Goal: Task Accomplishment & Management: Use online tool/utility

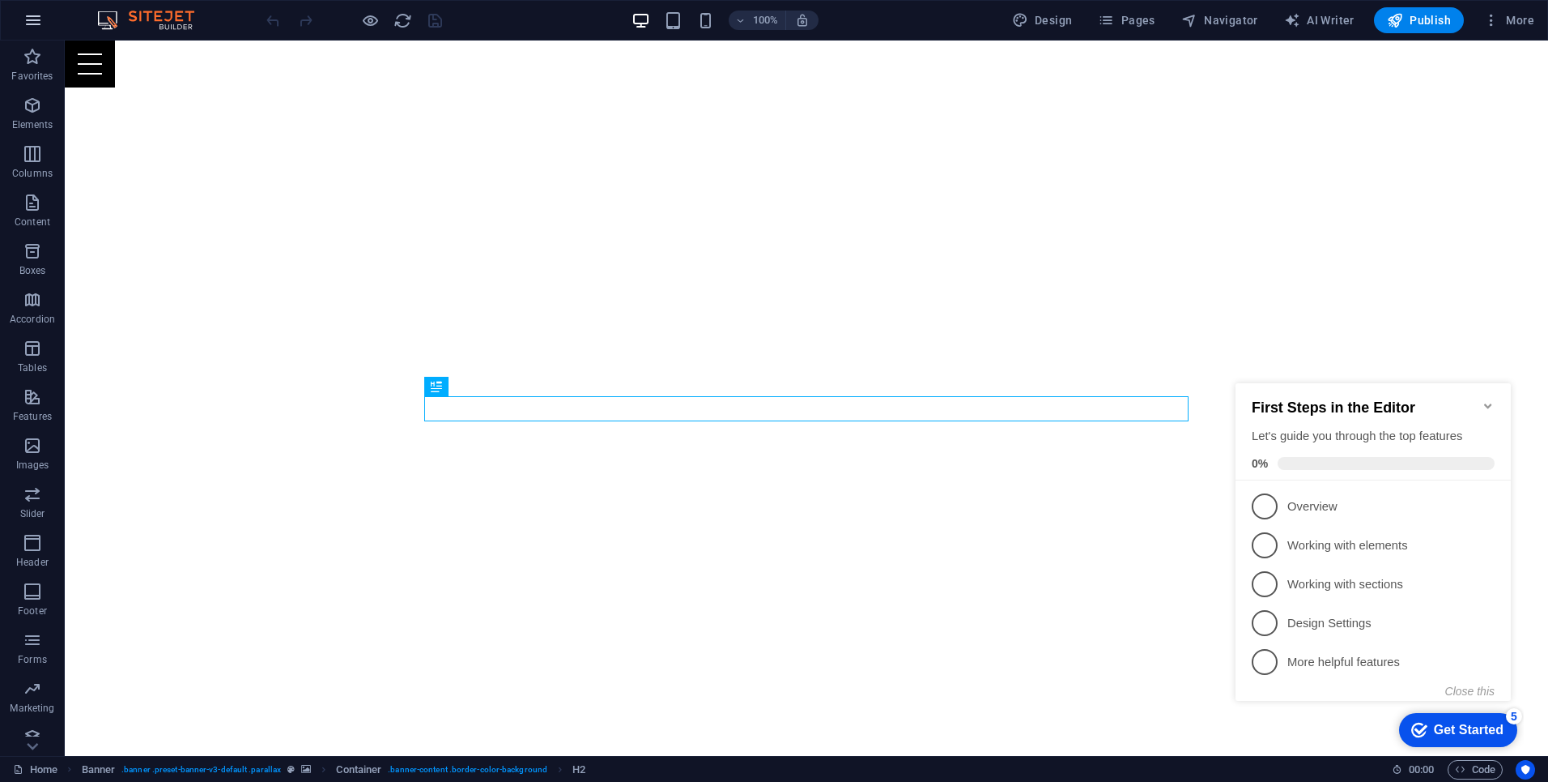
click at [39, 24] on icon "button" at bounding box center [32, 20] width 19 height 19
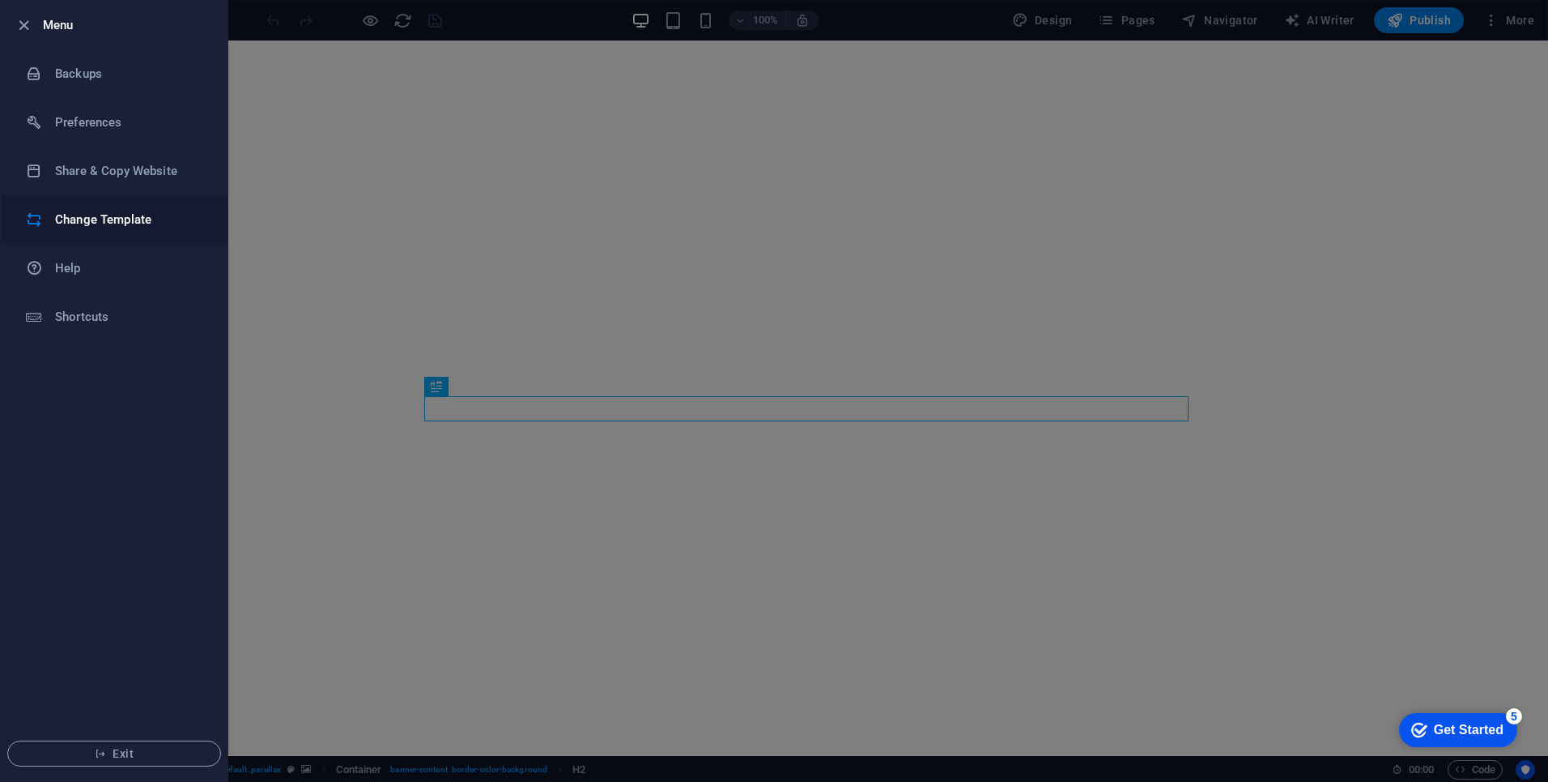
click at [96, 216] on h6 "Change Template" at bounding box center [130, 219] width 150 height 19
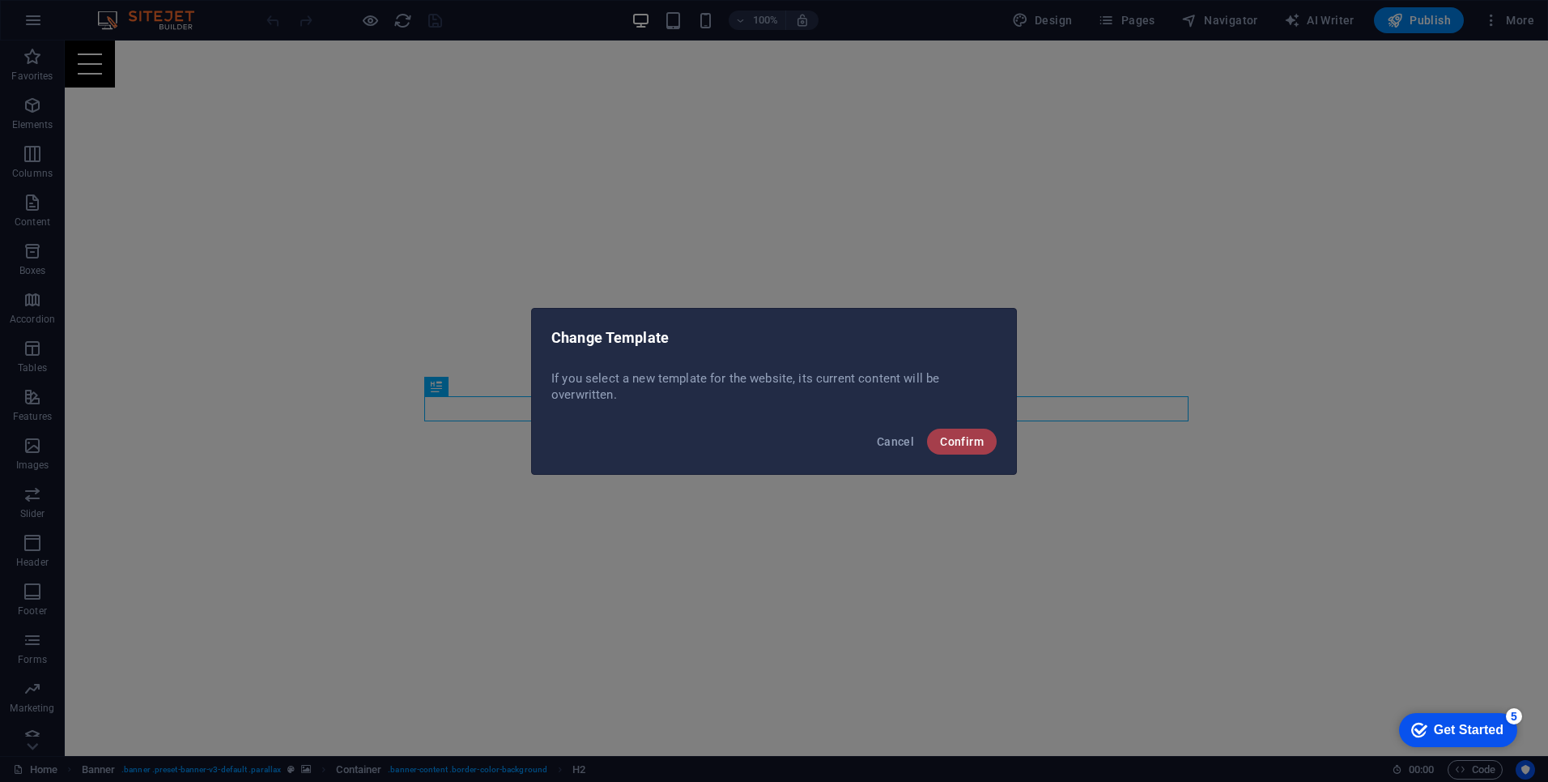
click at [960, 439] on span "Confirm" at bounding box center [962, 441] width 44 height 13
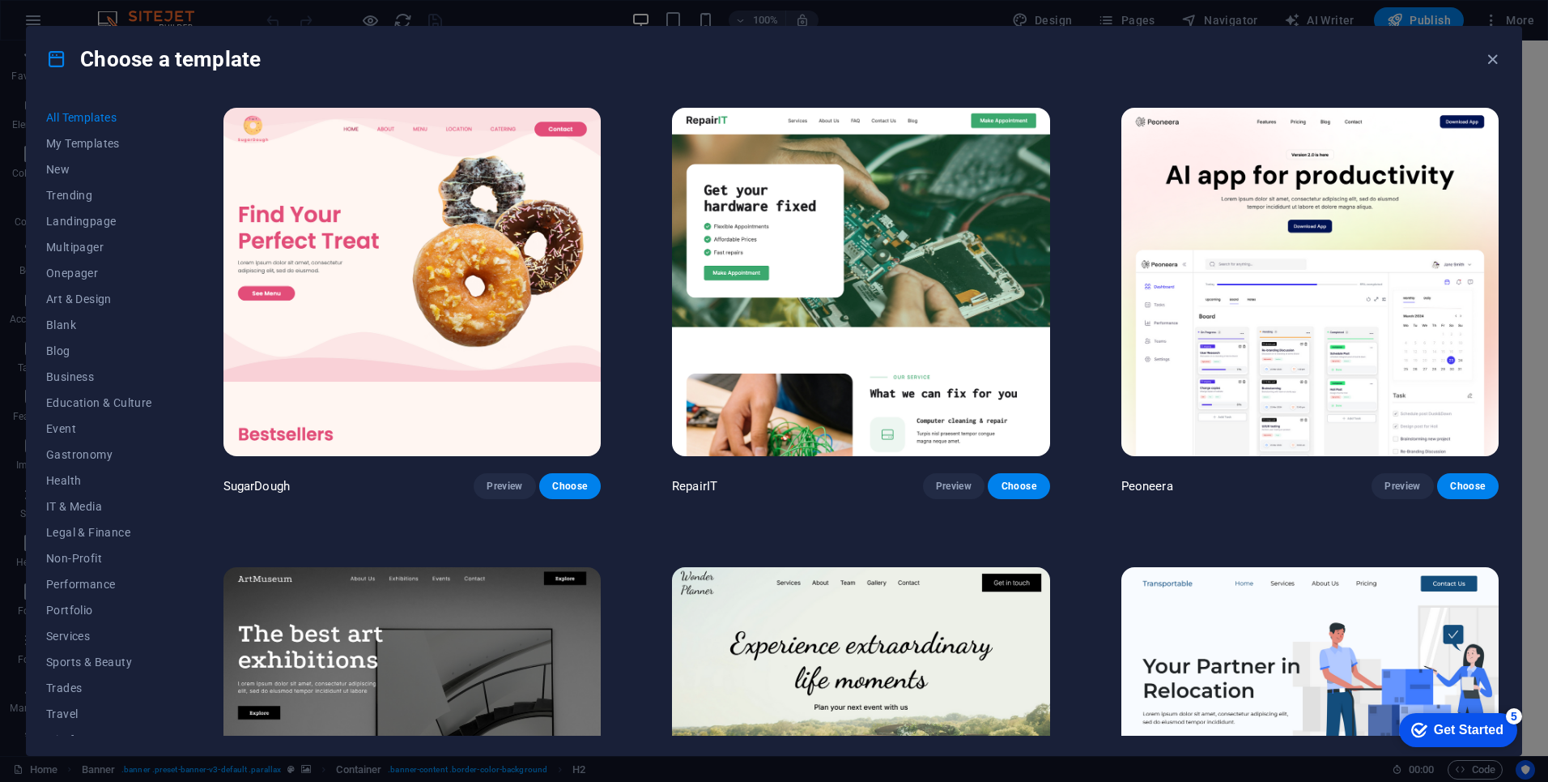
scroll to position [32, 0]
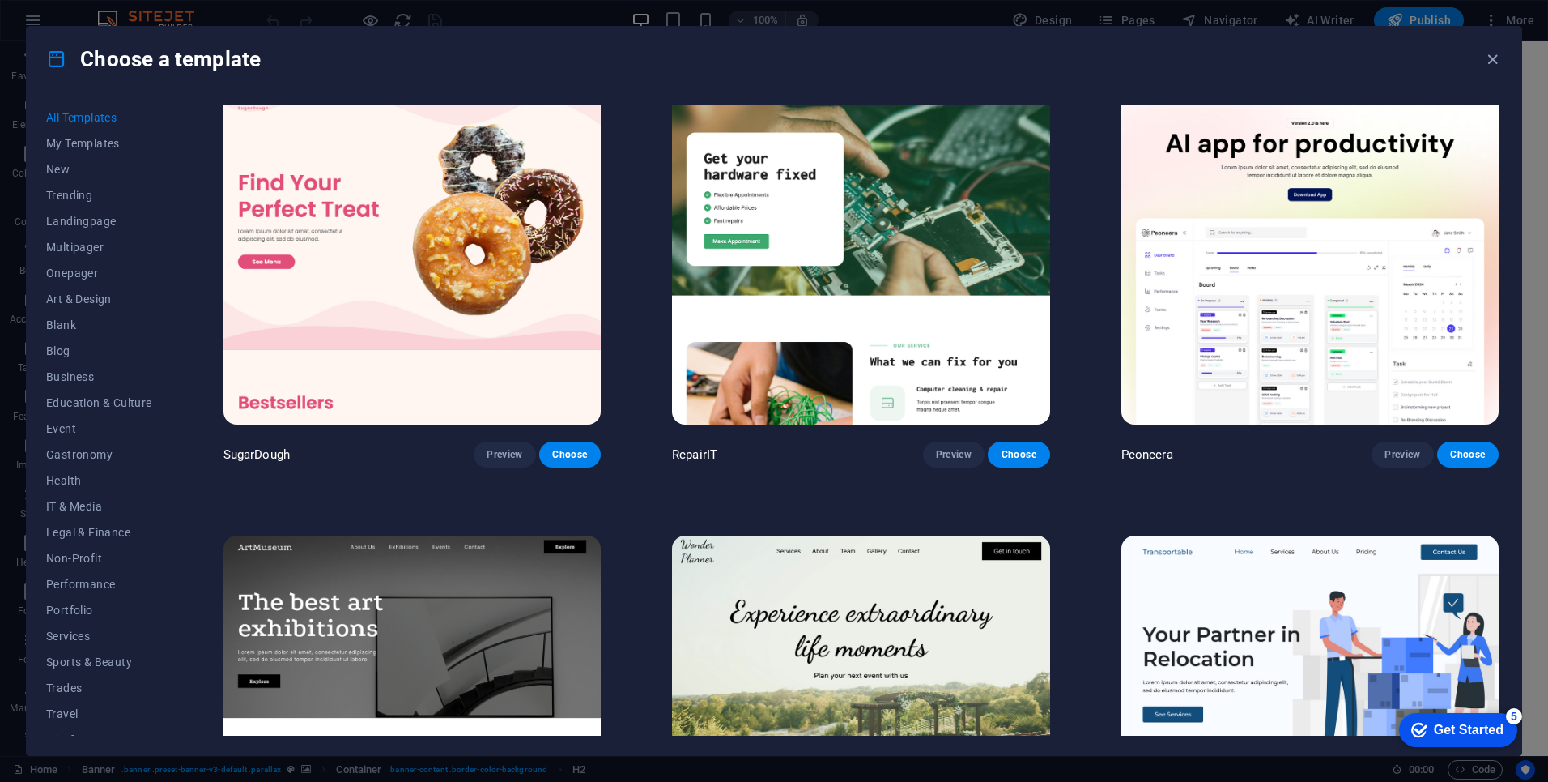
drag, startPoint x: 1502, startPoint y: 117, endPoint x: 1503, endPoint y: 126, distance: 8.9
click at [1503, 126] on div "All Templates My Templates New Trending Landingpage Multipager Onepager Art & D…" at bounding box center [774, 423] width 1495 height 663
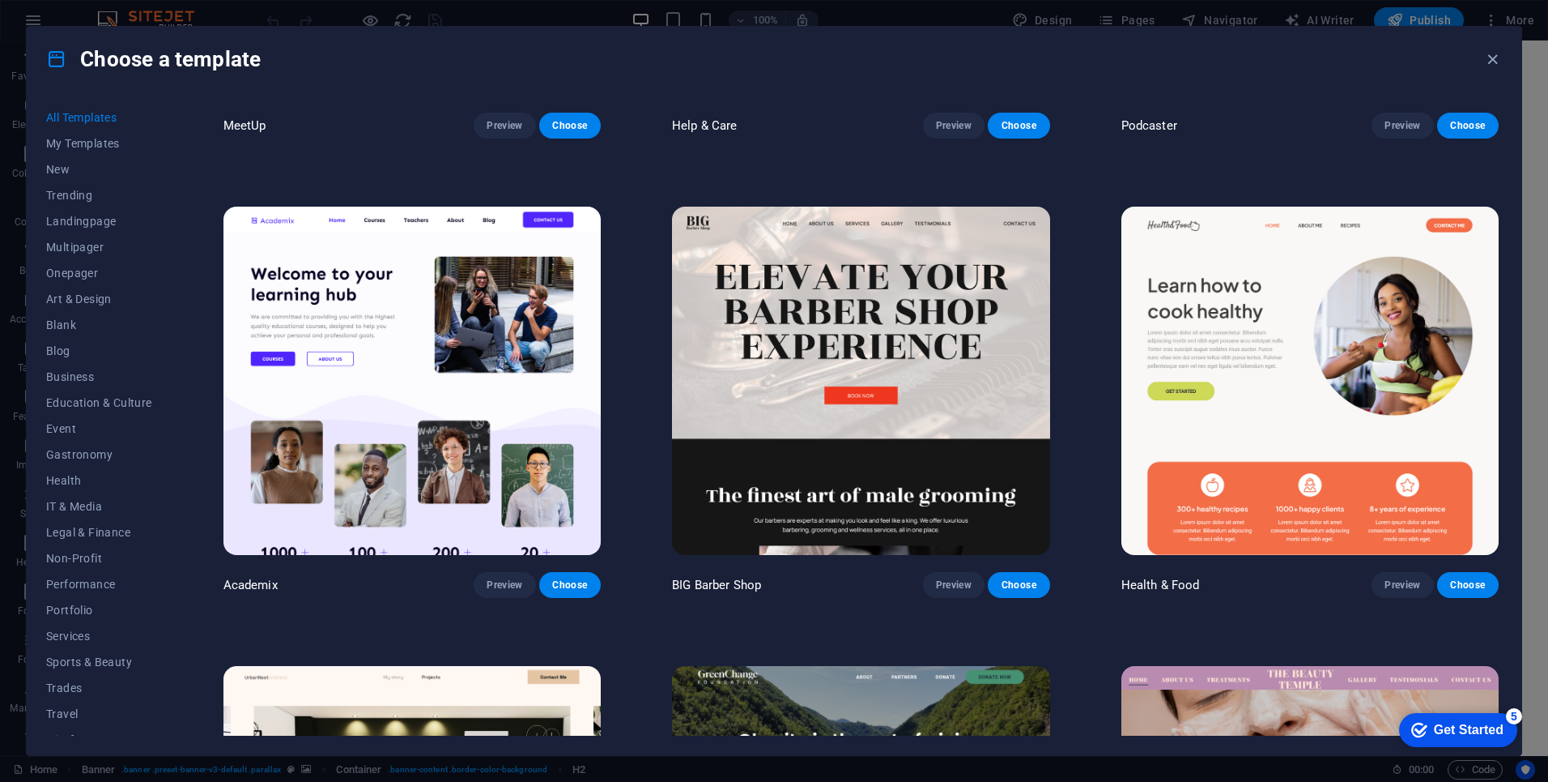
scroll to position [0, 0]
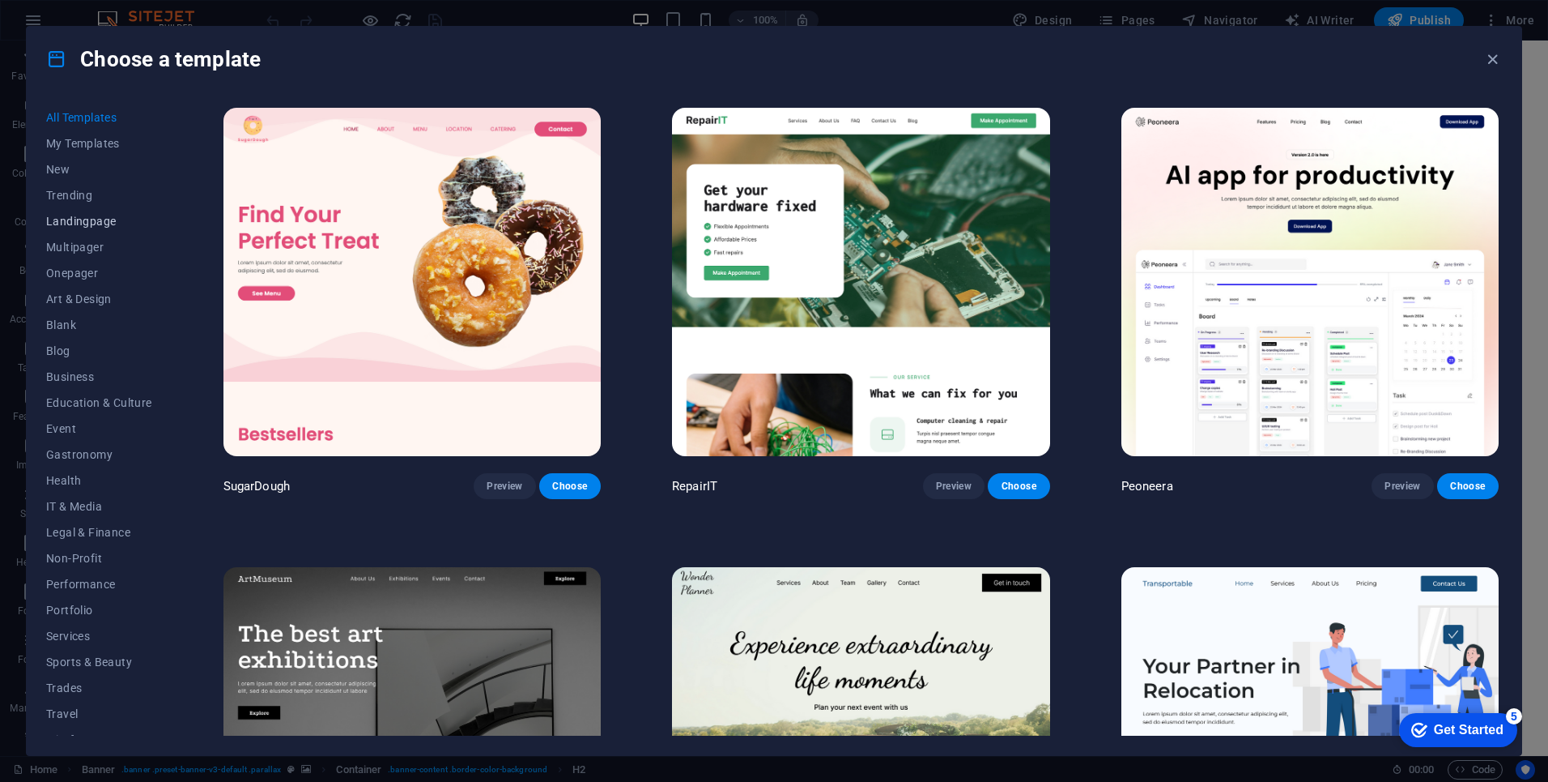
click at [84, 219] on span "Landingpage" at bounding box center [99, 221] width 106 height 13
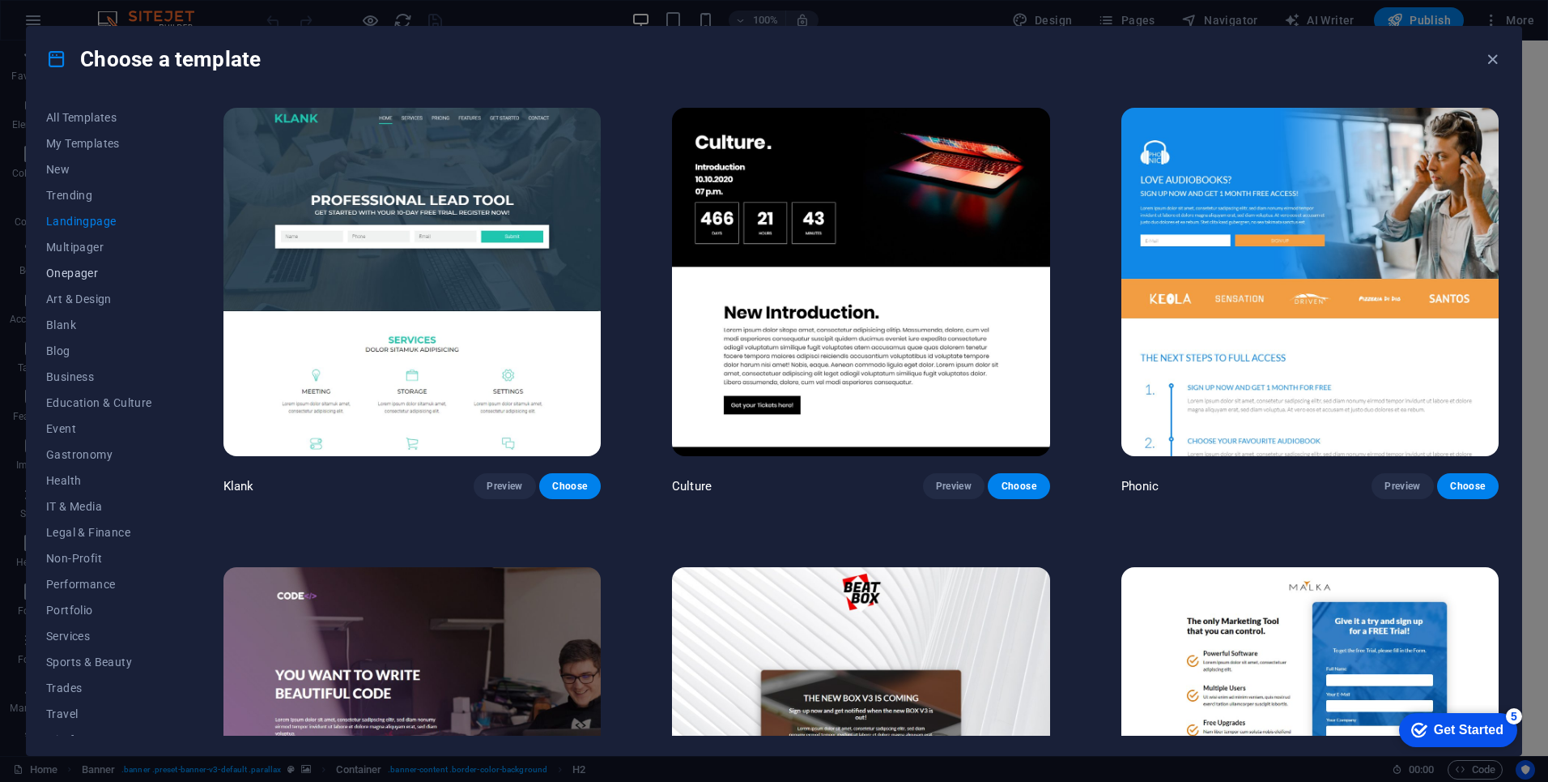
click at [71, 270] on span "Onepager" at bounding box center [99, 272] width 106 height 13
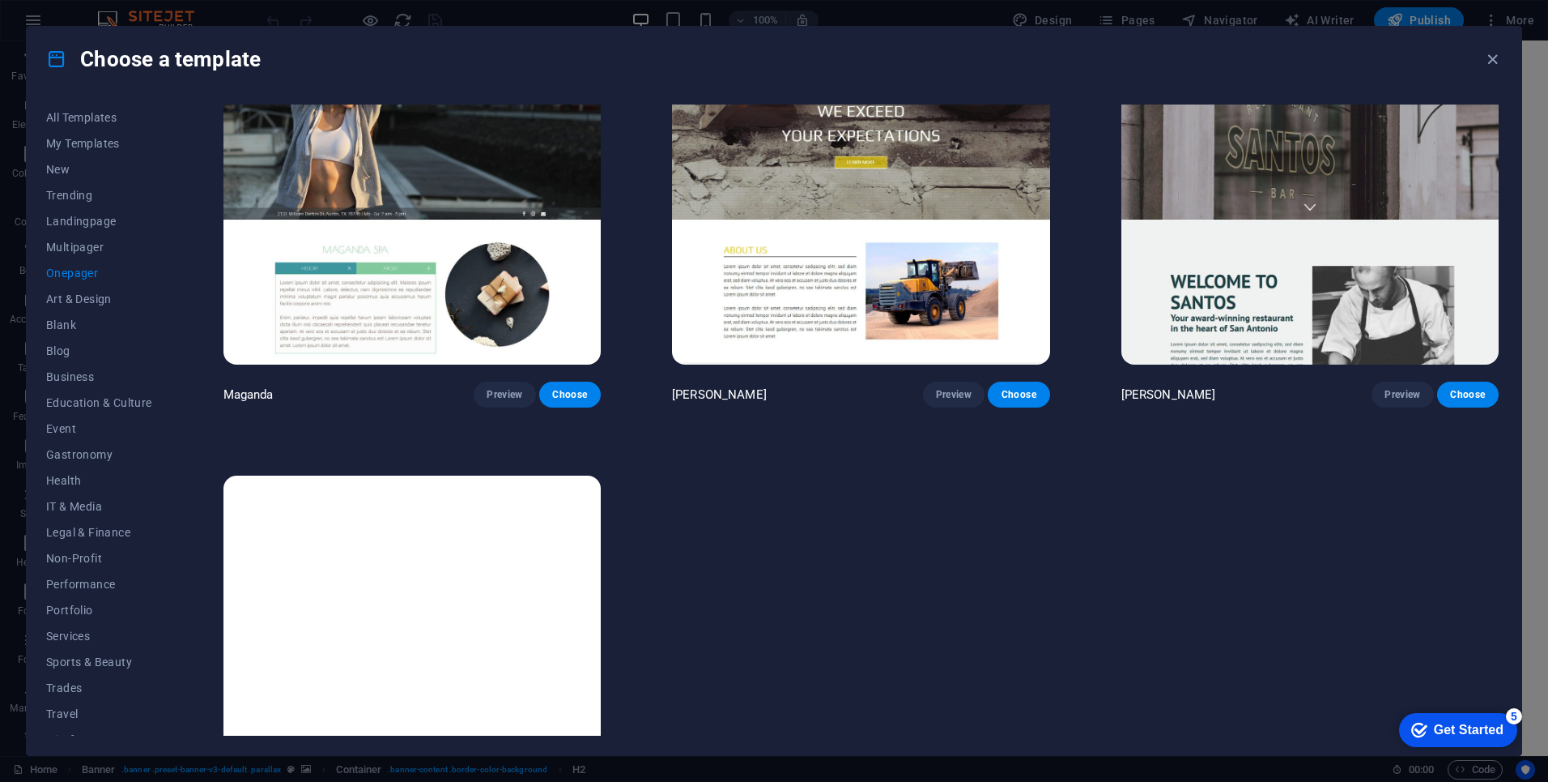
scroll to position [10266, 0]
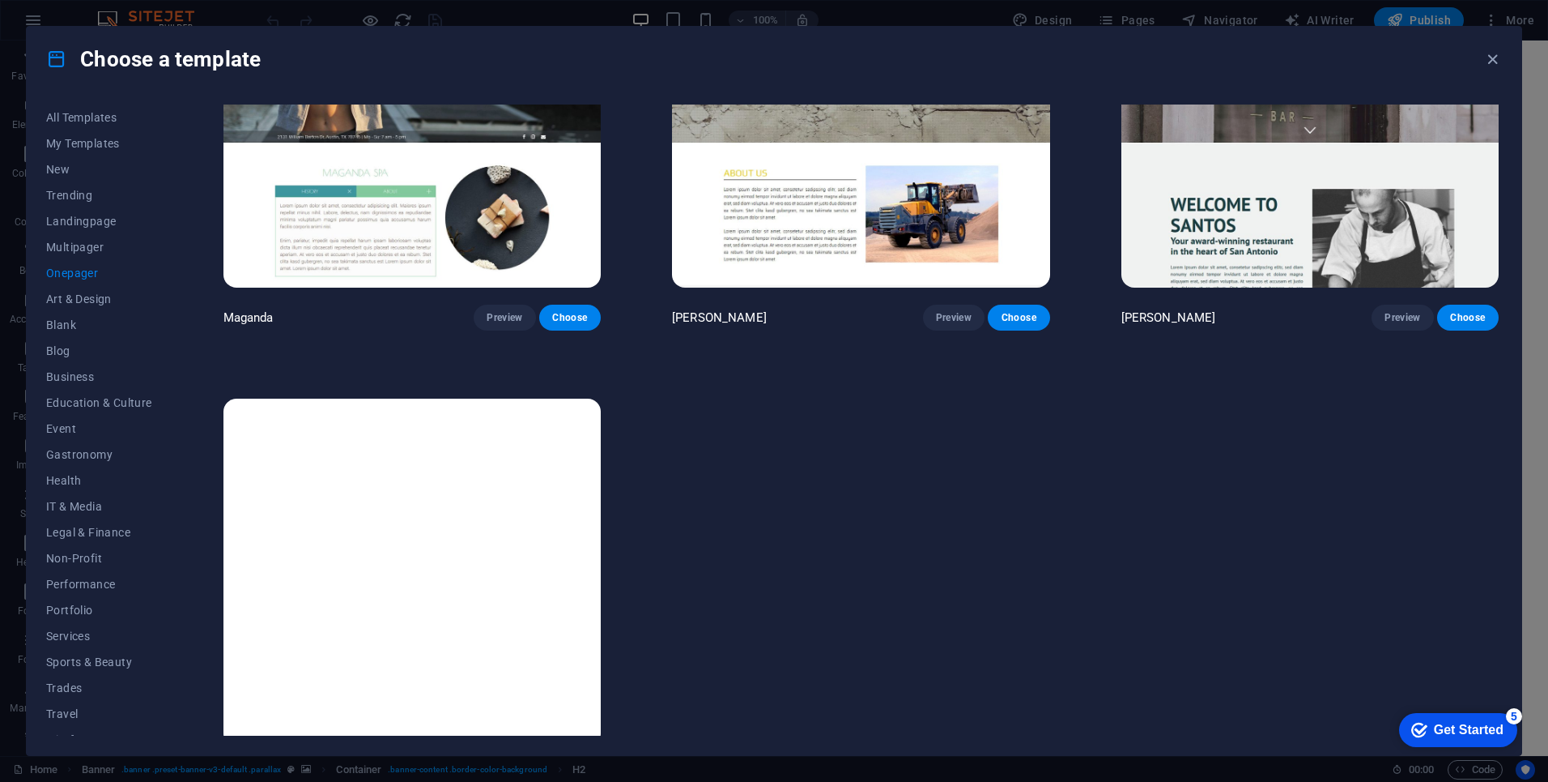
drag, startPoint x: 1501, startPoint y: 518, endPoint x: 96, endPoint y: 44, distance: 1483.1
click at [78, 661] on span "Sports & Beauty" at bounding box center [99, 661] width 106 height 13
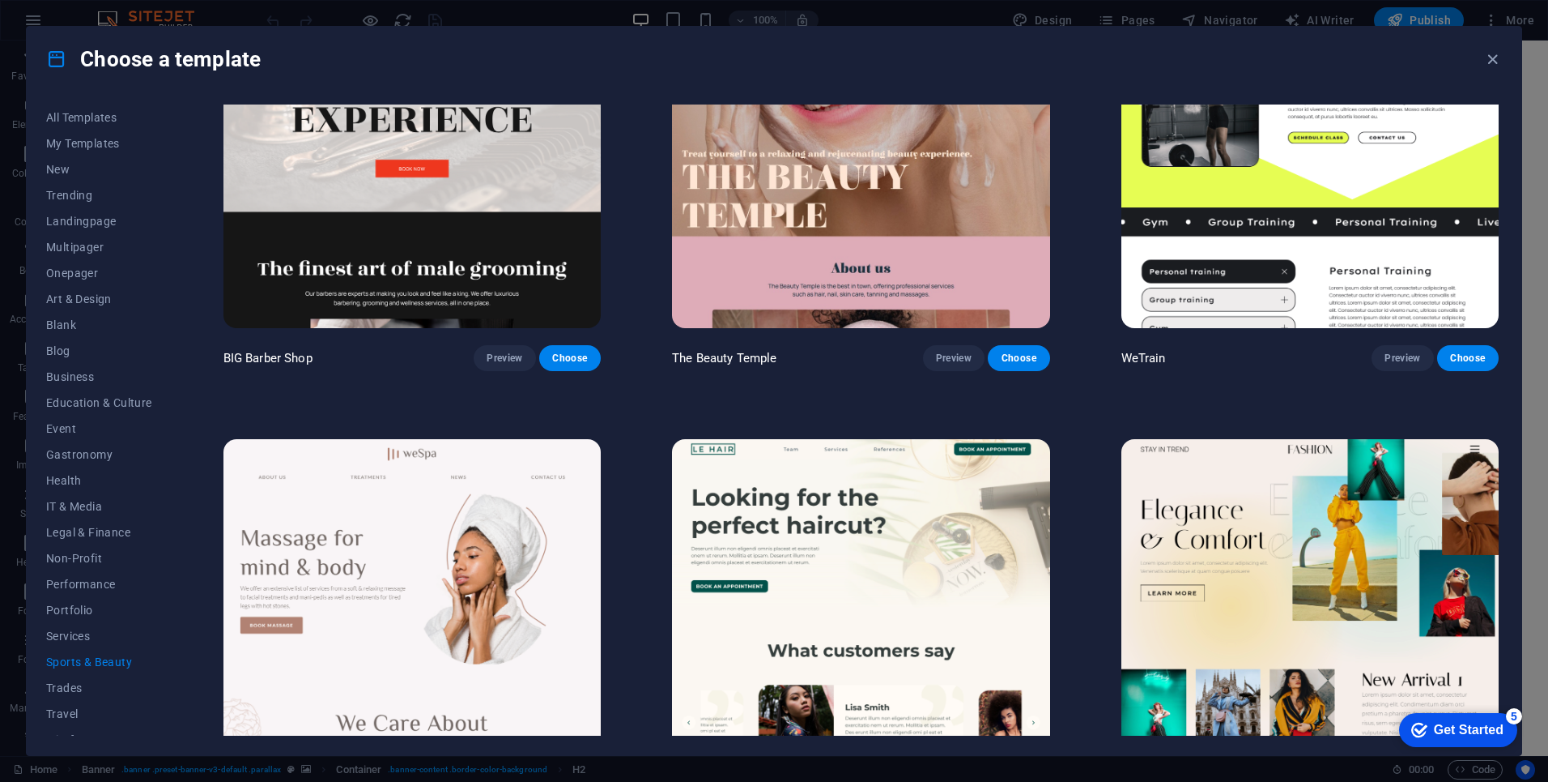
scroll to position [0, 0]
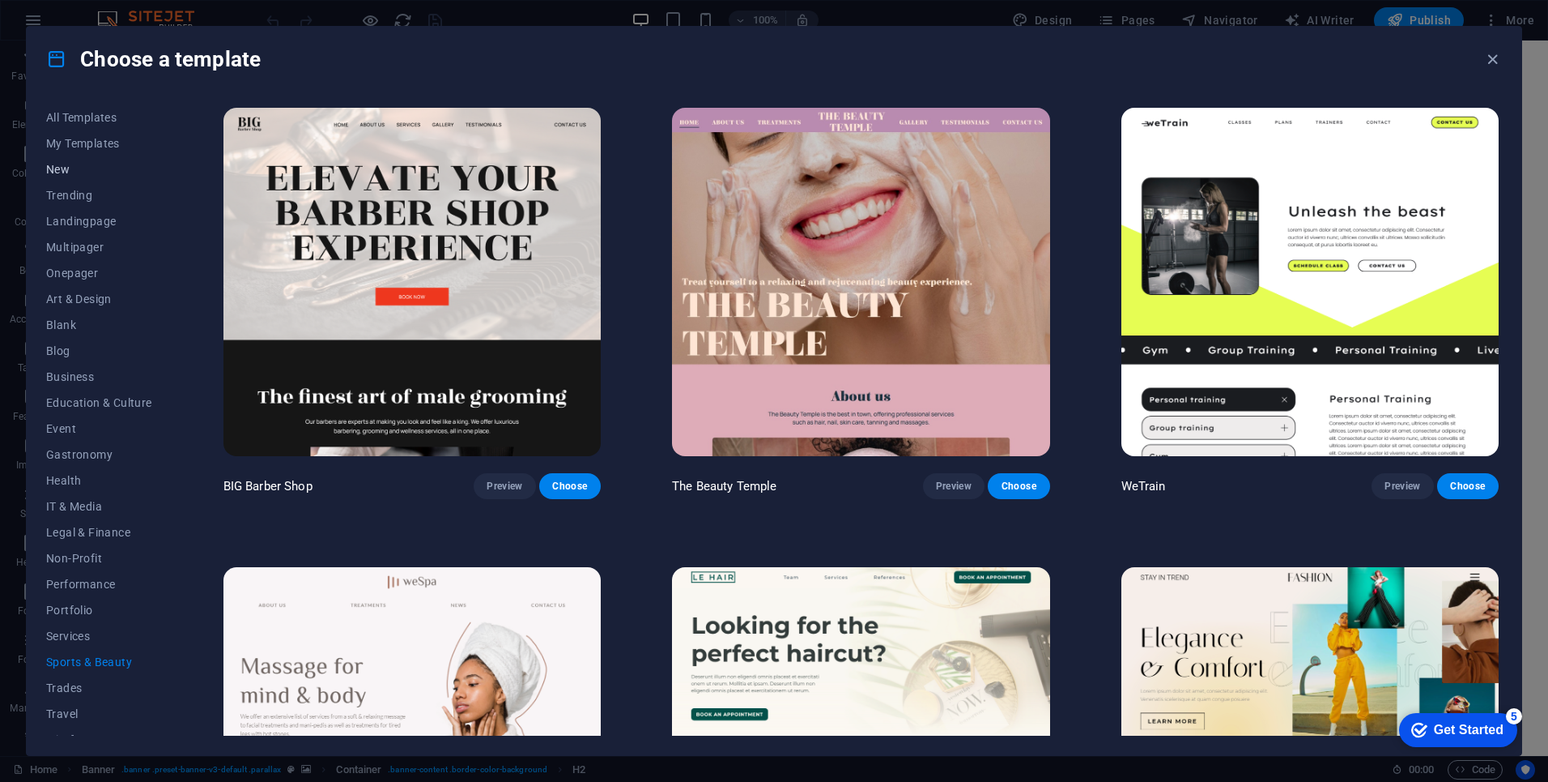
click at [58, 166] on span "New" at bounding box center [99, 169] width 106 height 13
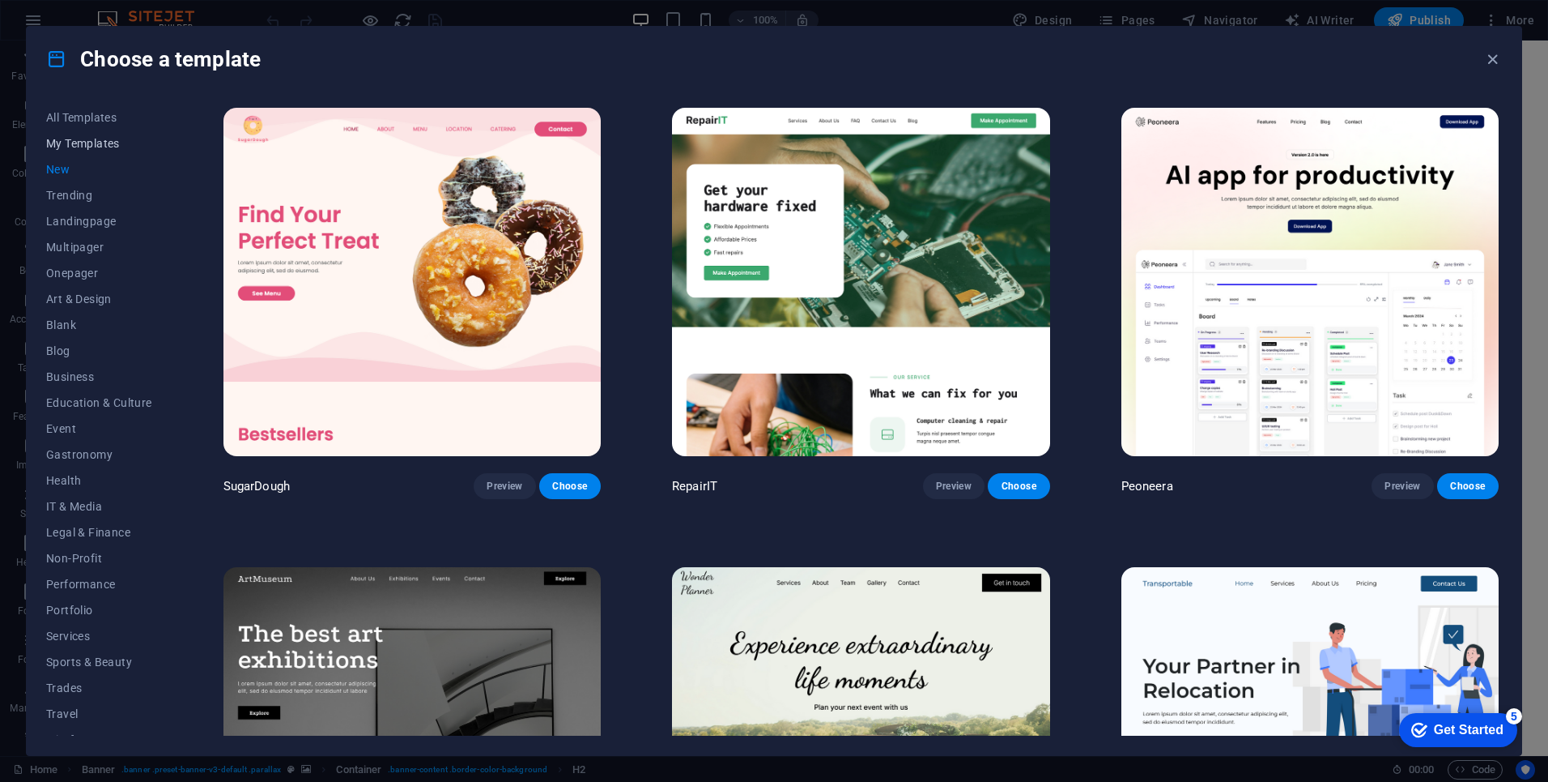
click at [70, 143] on span "My Templates" at bounding box center [99, 143] width 106 height 13
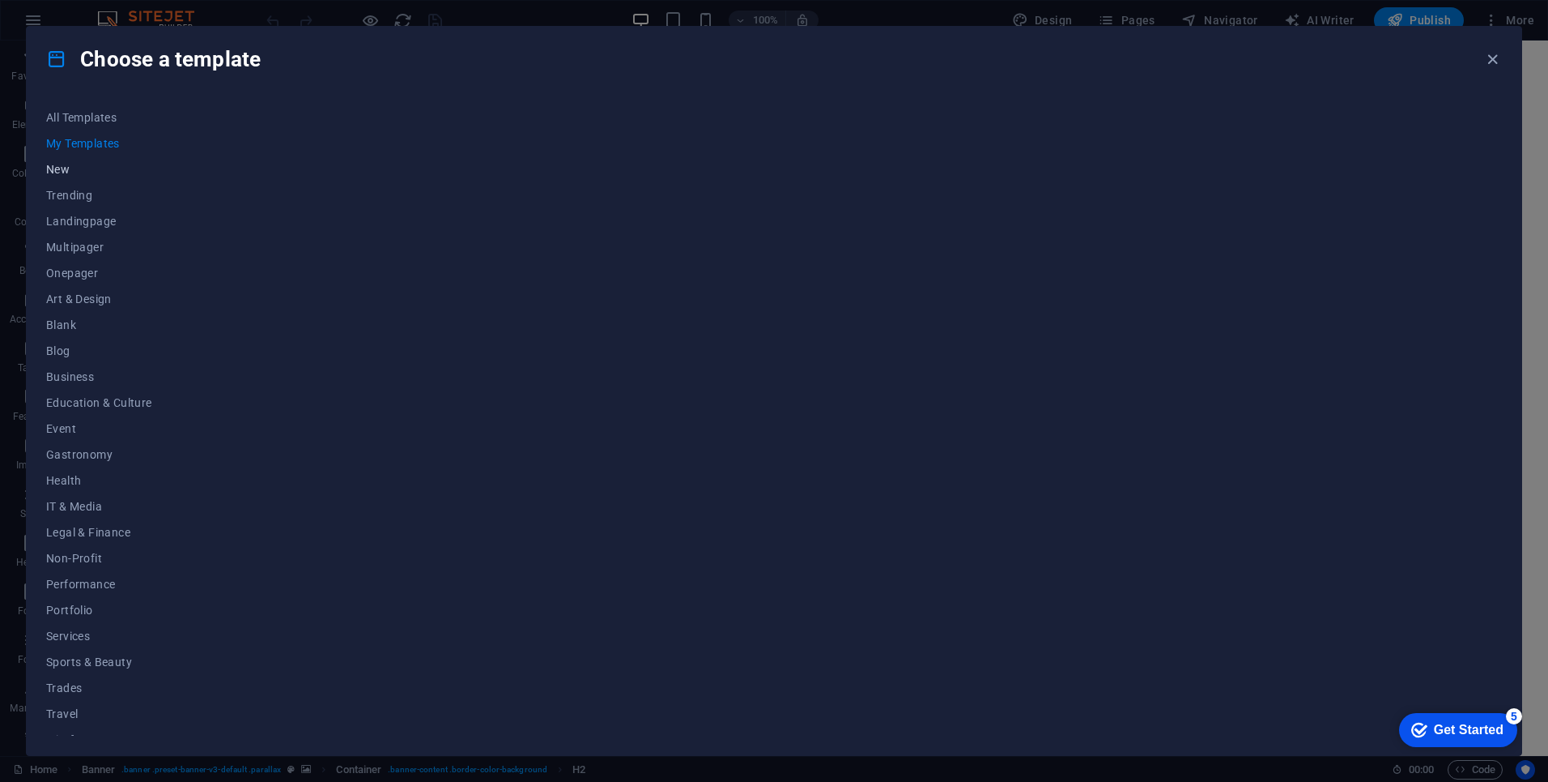
click at [57, 172] on span "New" at bounding box center [99, 169] width 106 height 13
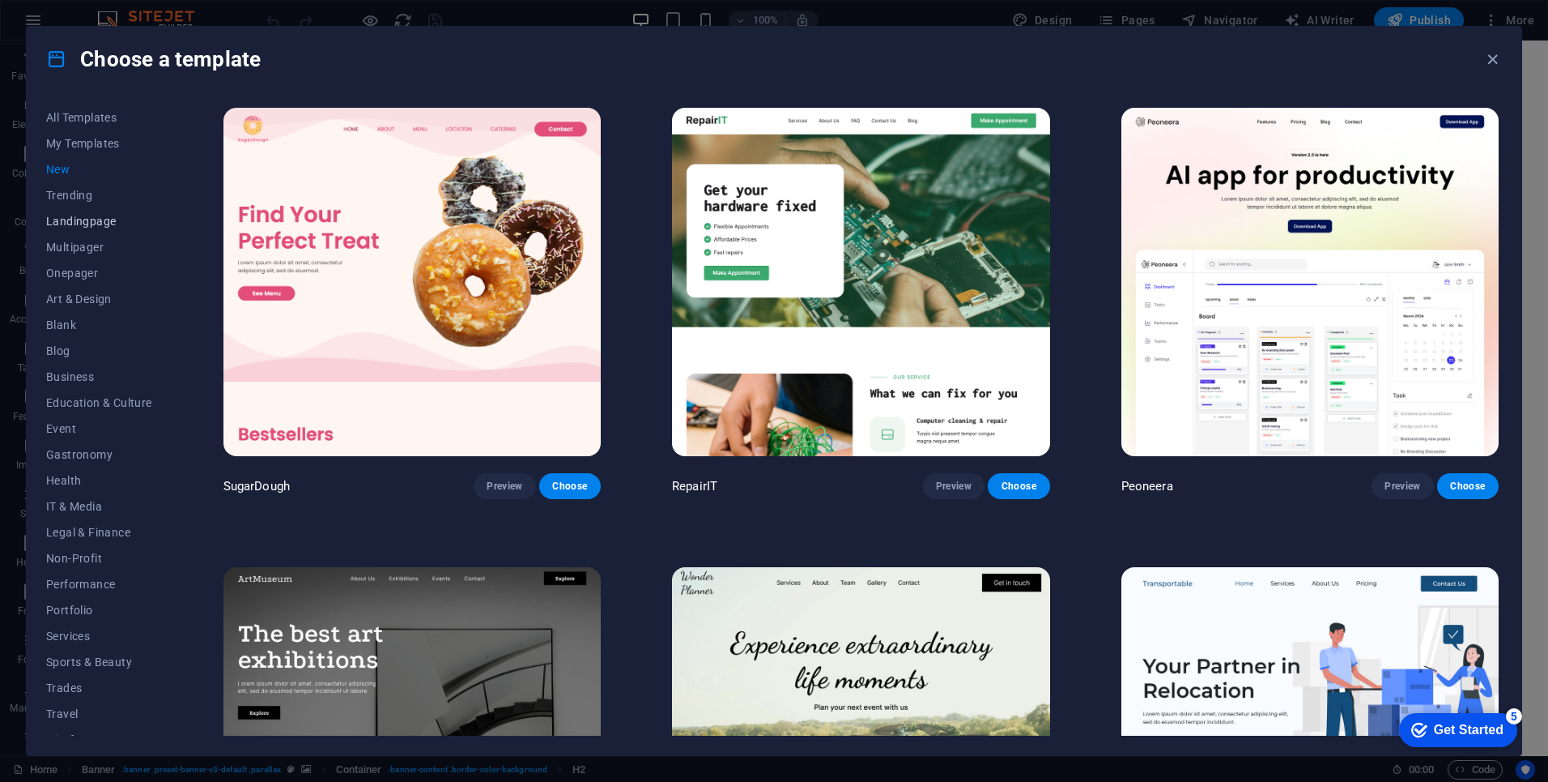
click at [72, 224] on span "Landingpage" at bounding box center [99, 221] width 106 height 13
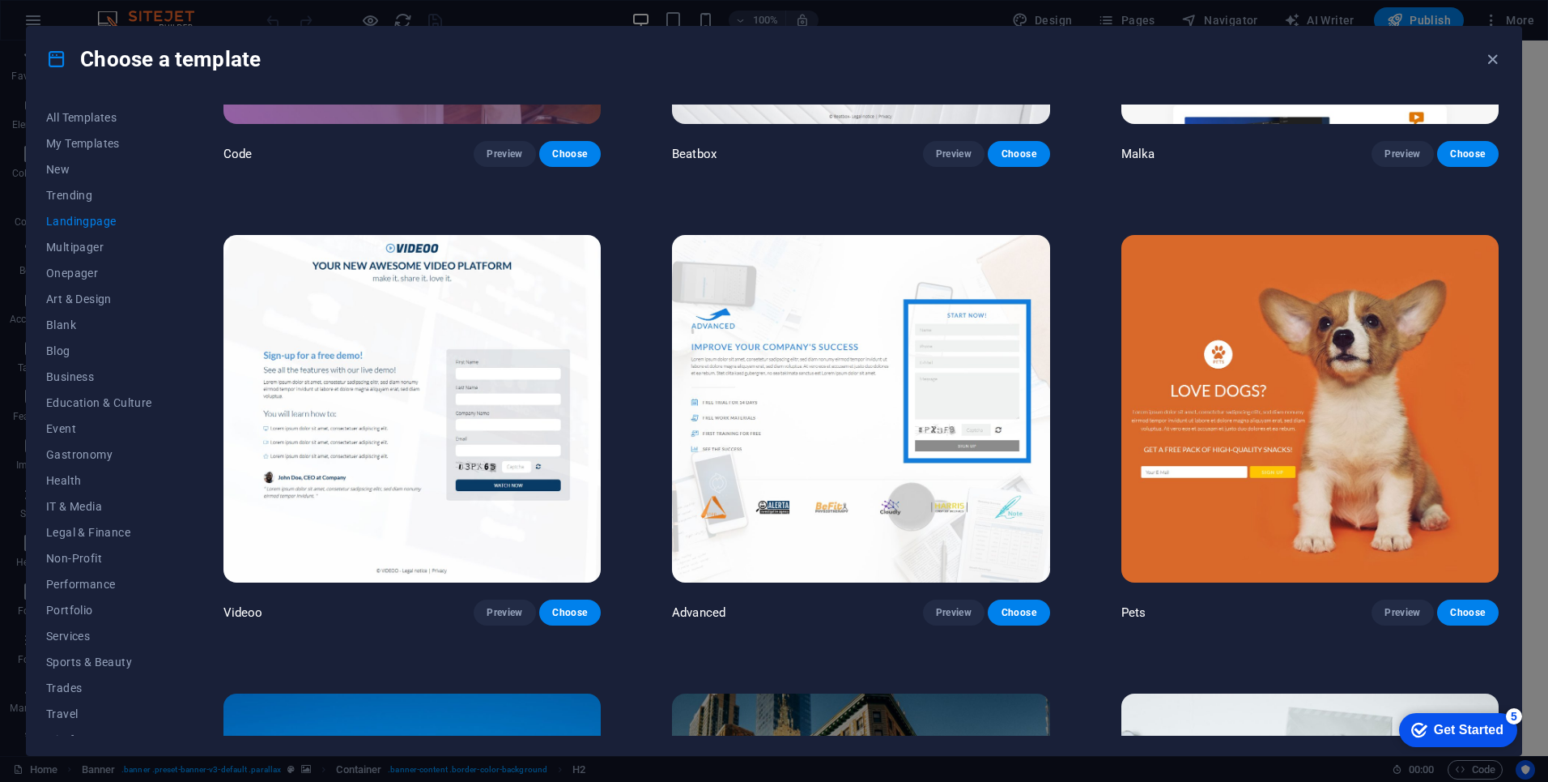
scroll to position [802, 0]
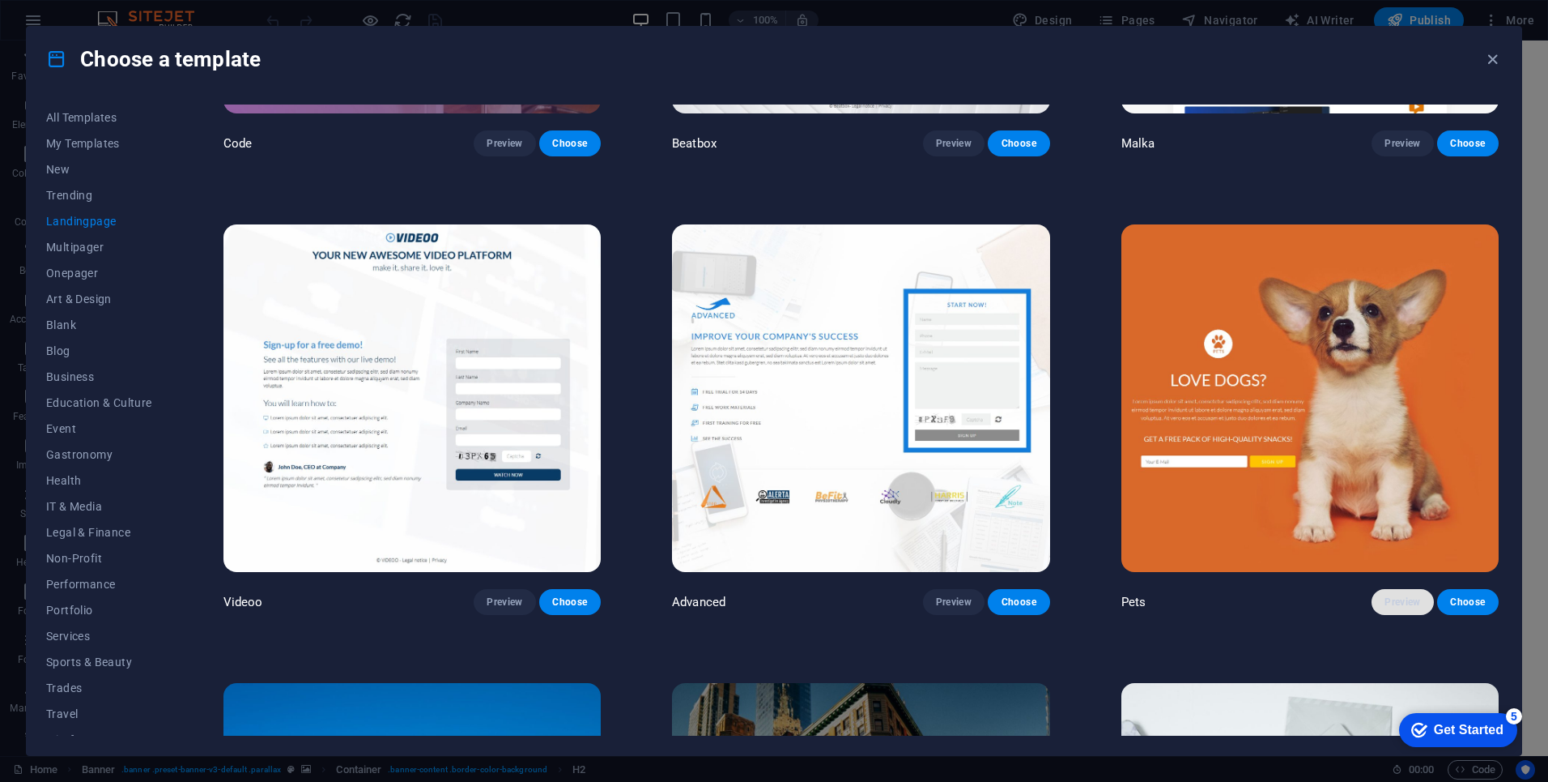
click at [1409, 596] on span "Preview" at bounding box center [1403, 601] width 36 height 13
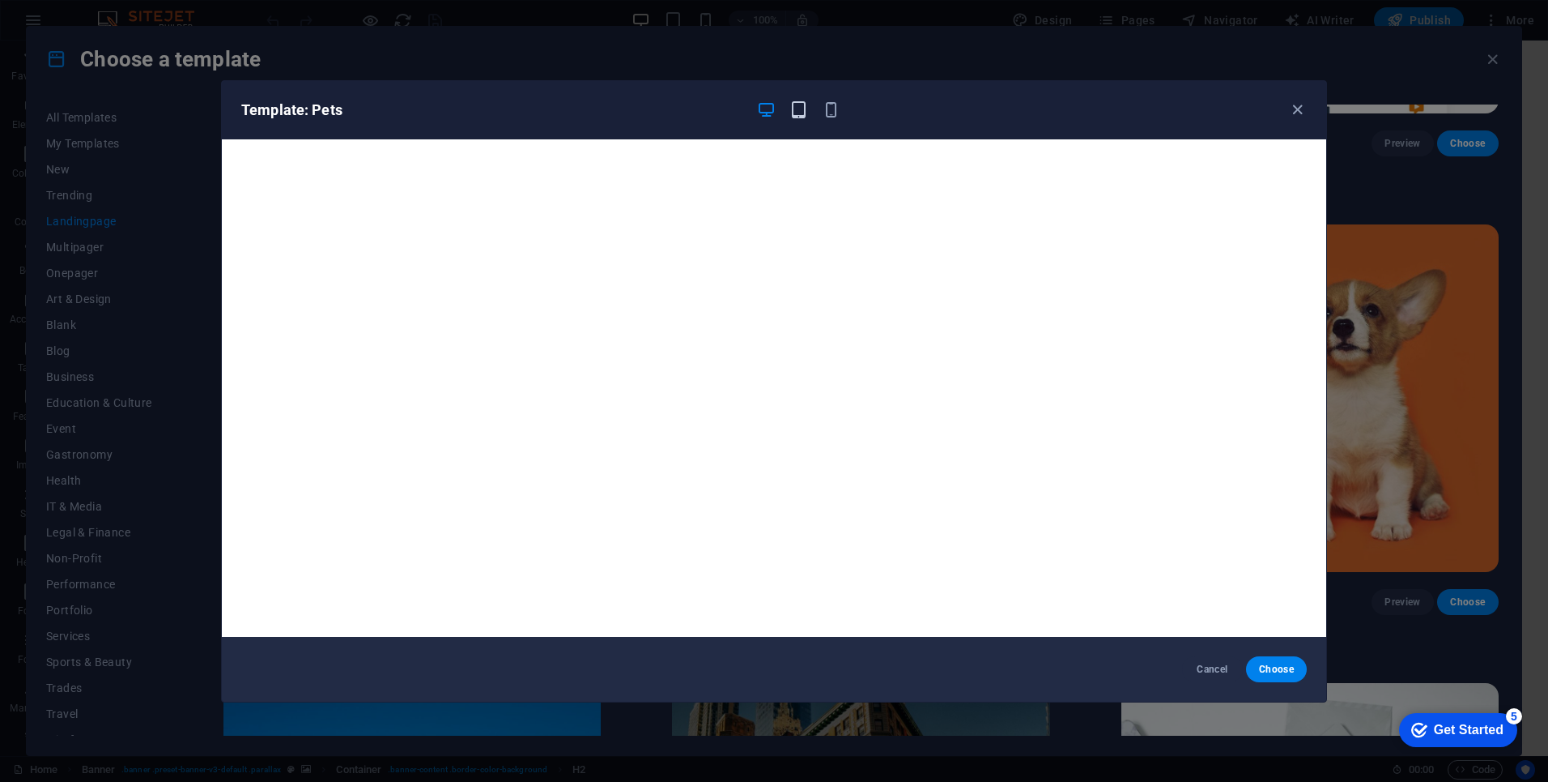
click at [800, 110] on icon "button" at bounding box center [799, 109] width 19 height 19
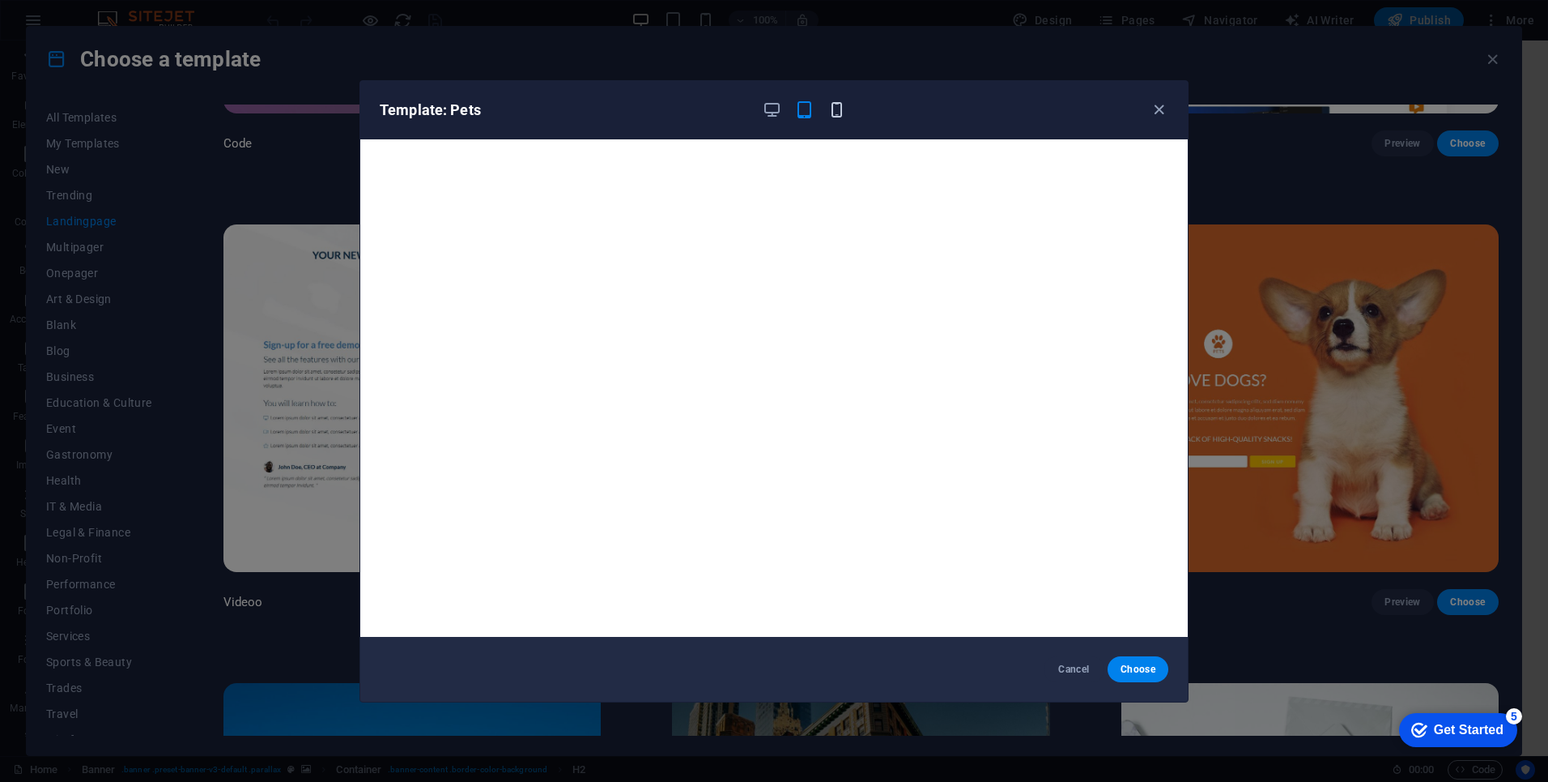
click at [837, 113] on icon "button" at bounding box center [837, 109] width 19 height 19
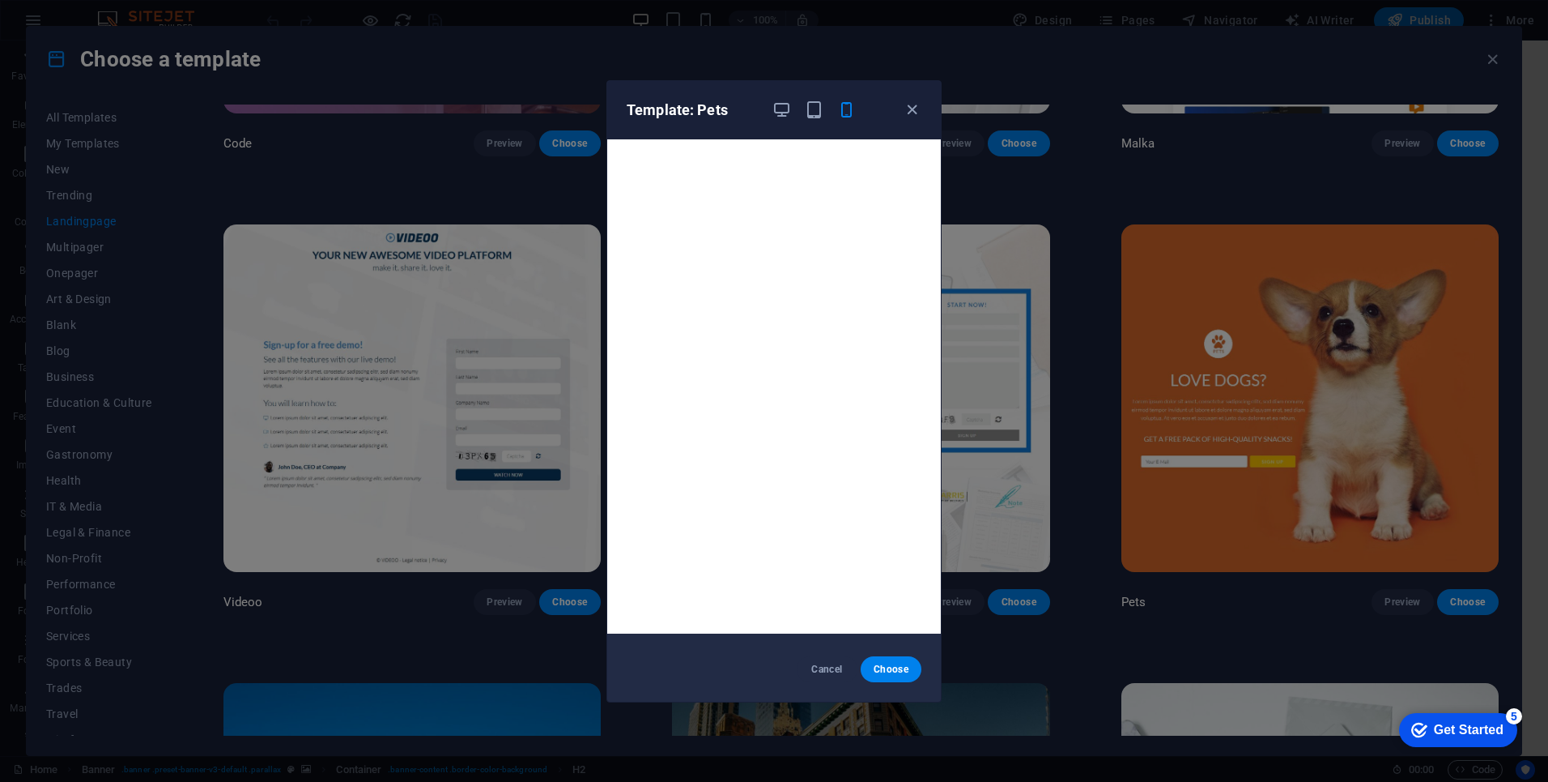
scroll to position [0, 0]
click at [780, 107] on icon "button" at bounding box center [782, 109] width 19 height 19
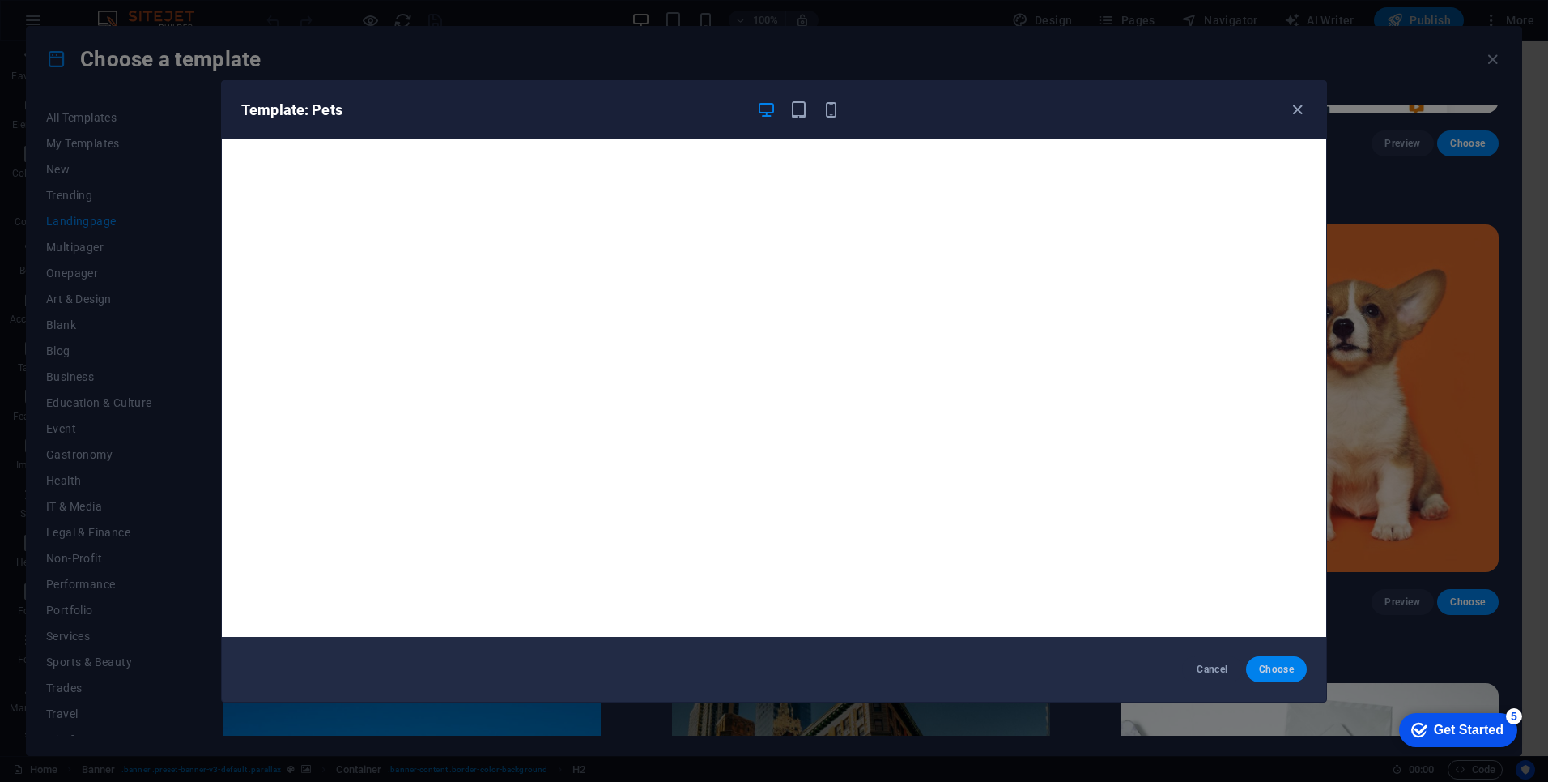
click at [1288, 670] on span "Choose" at bounding box center [1276, 668] width 35 height 13
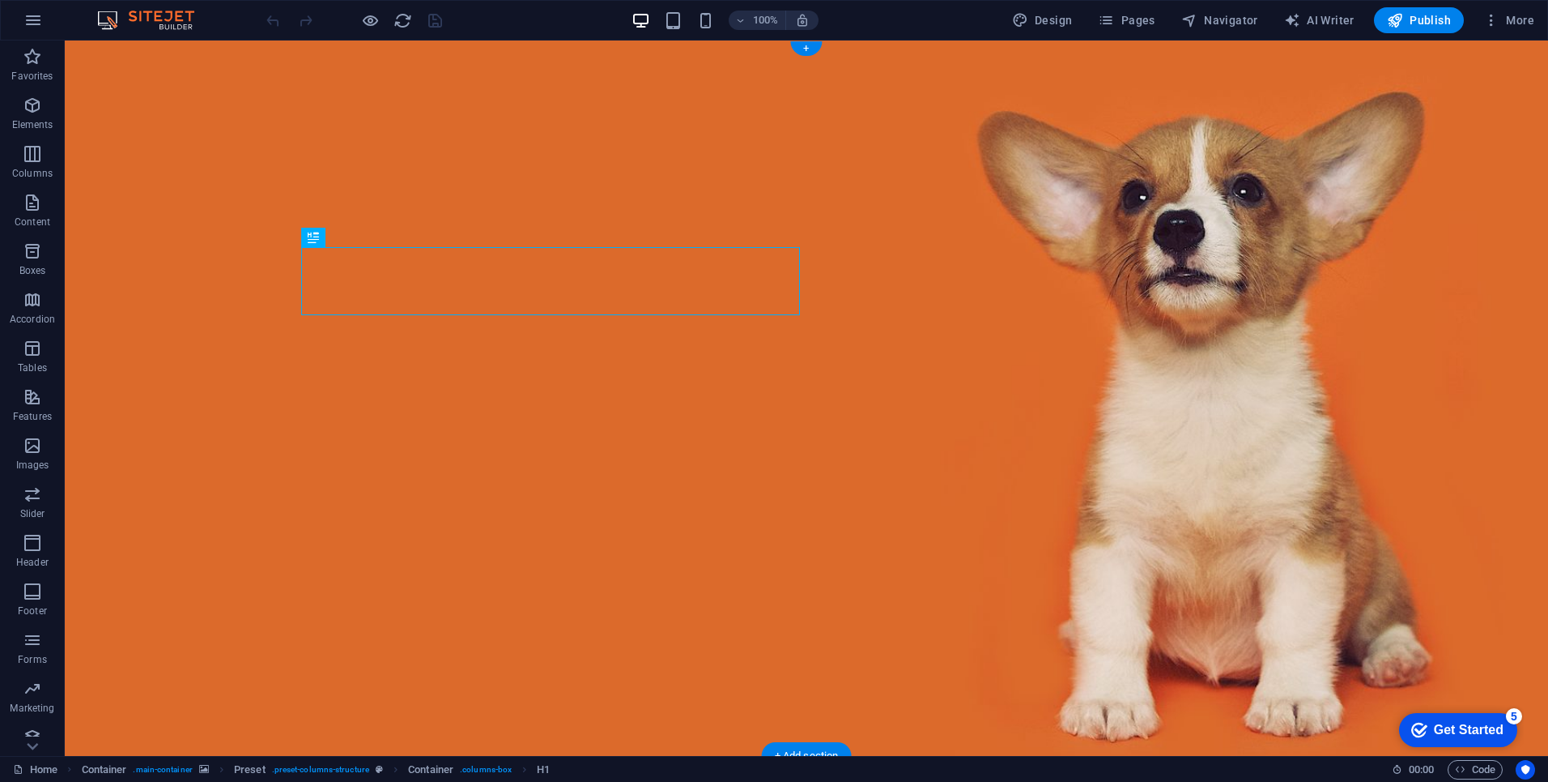
click at [1469, 600] on figure at bounding box center [807, 397] width 1484 height 715
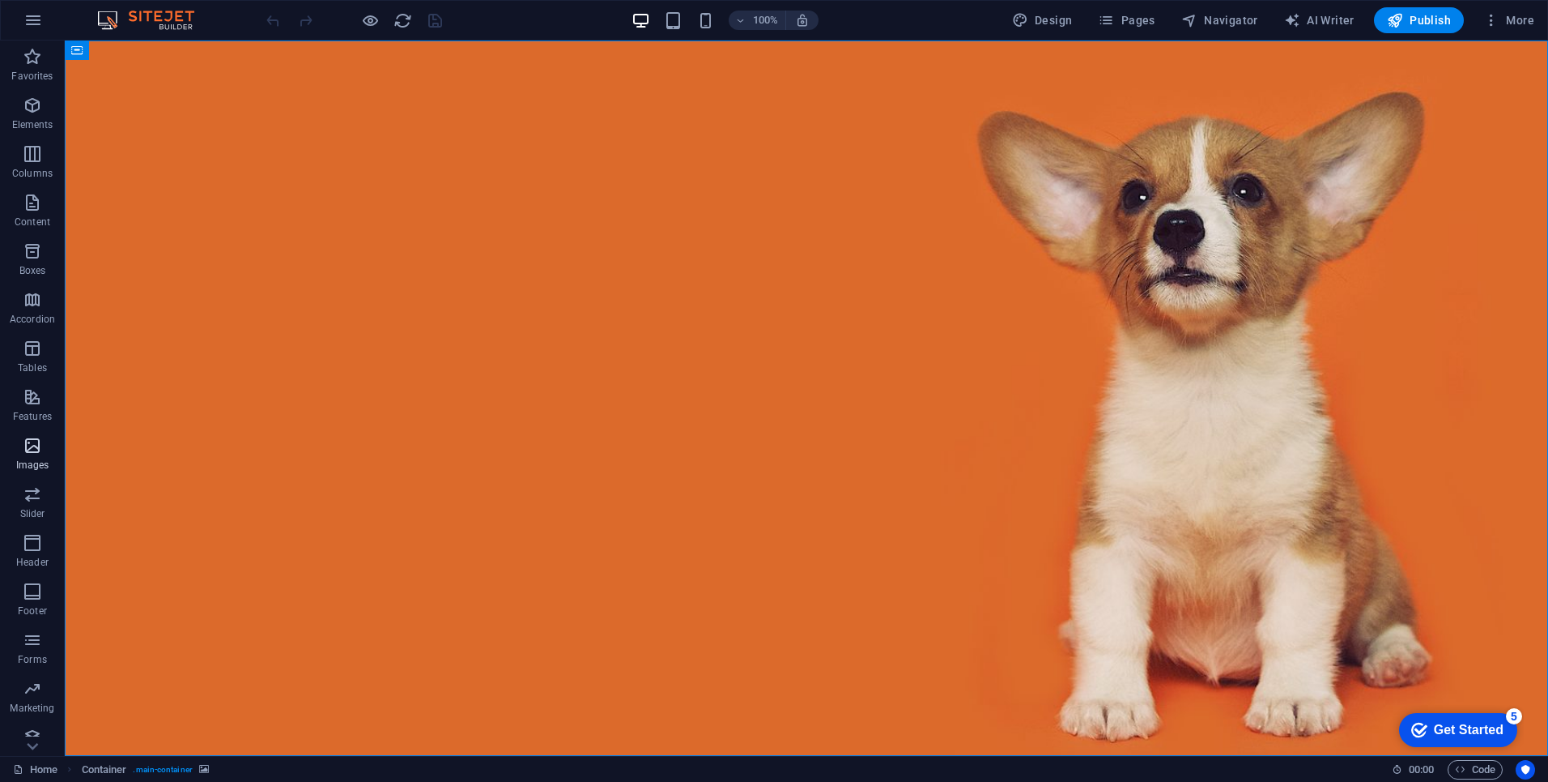
click at [32, 444] on icon "button" at bounding box center [32, 445] width 19 height 19
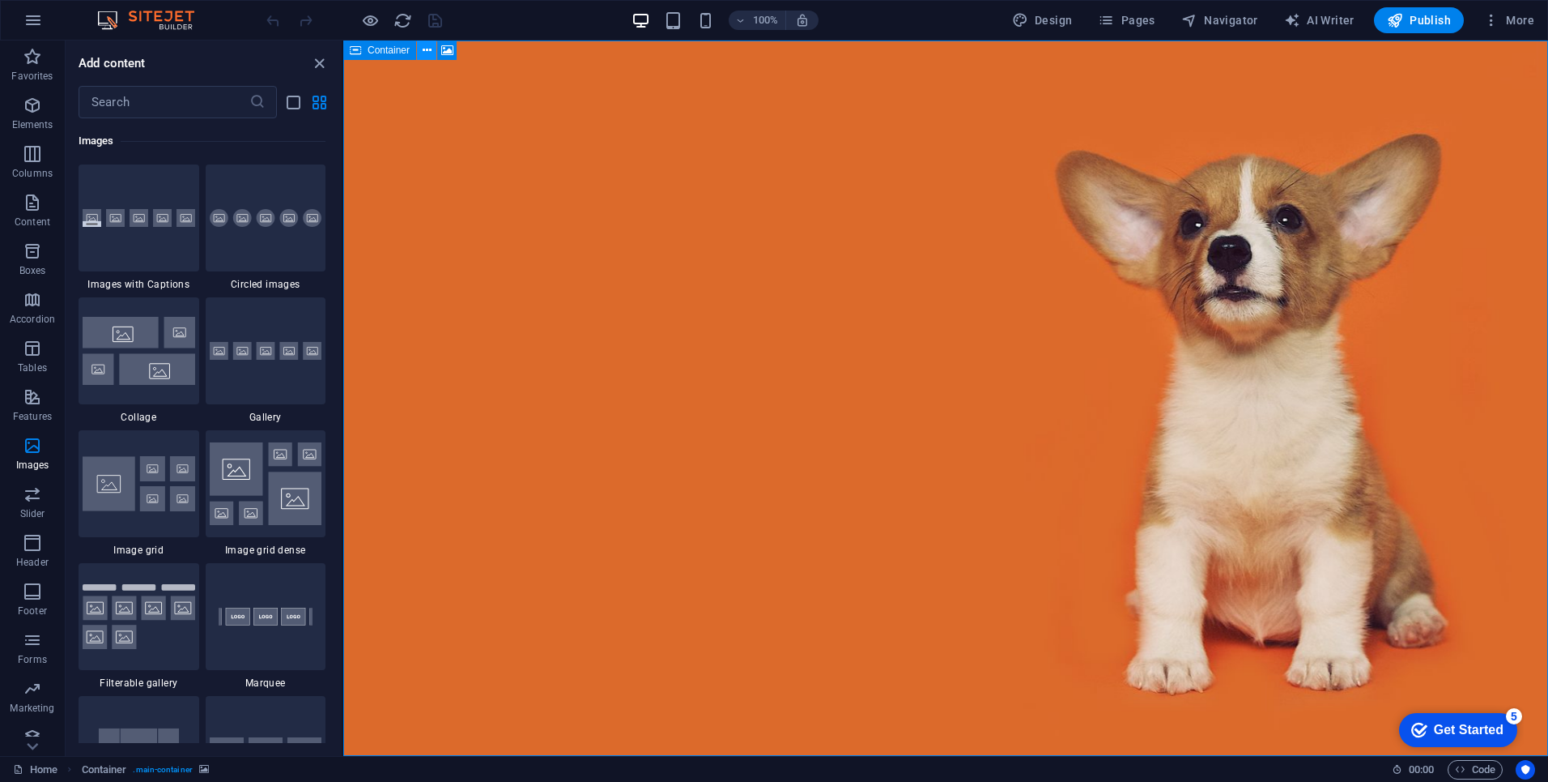
click at [427, 52] on icon at bounding box center [427, 50] width 9 height 17
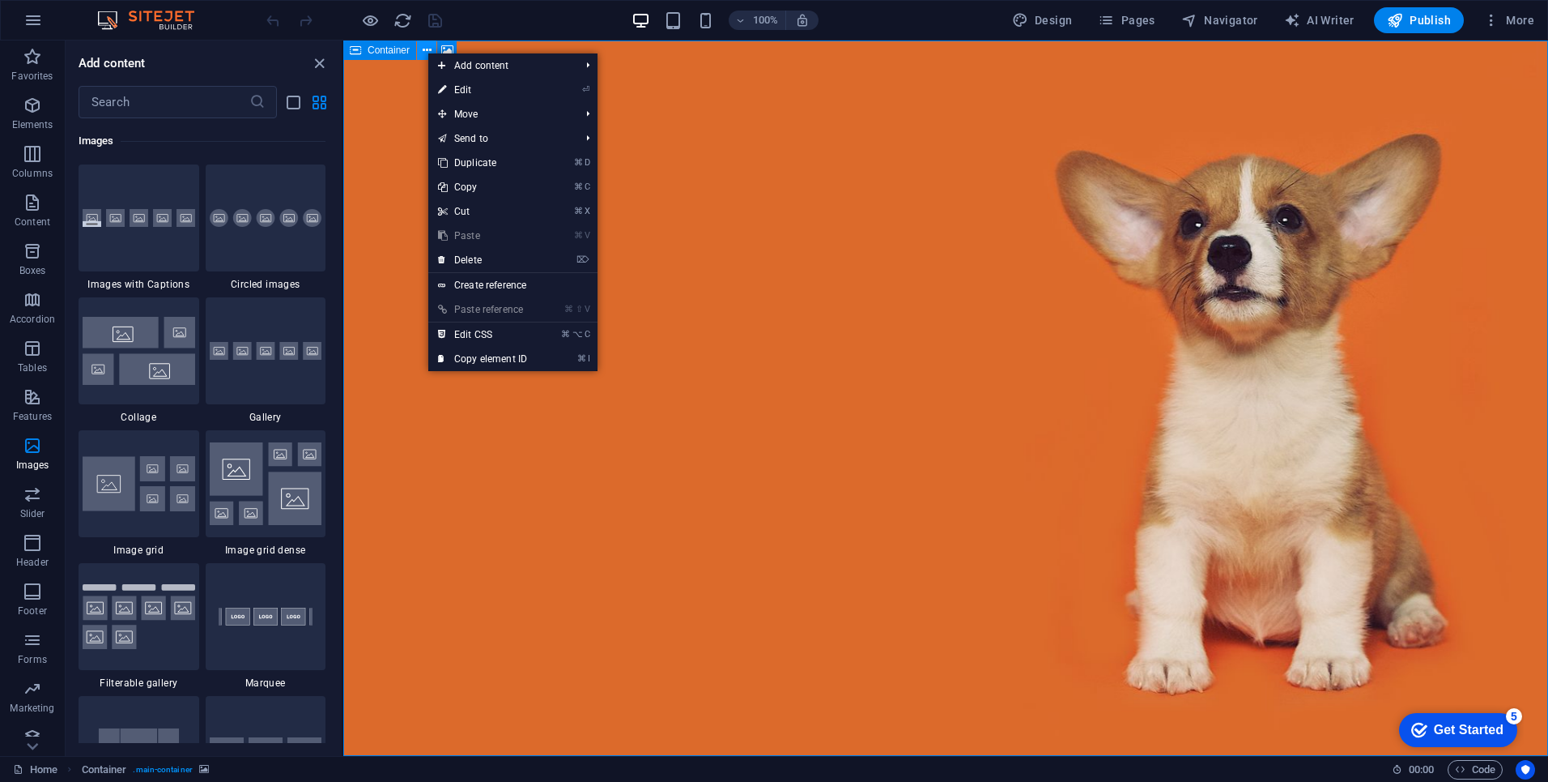
click at [426, 52] on icon at bounding box center [427, 50] width 9 height 17
click at [447, 47] on icon at bounding box center [447, 50] width 12 height 17
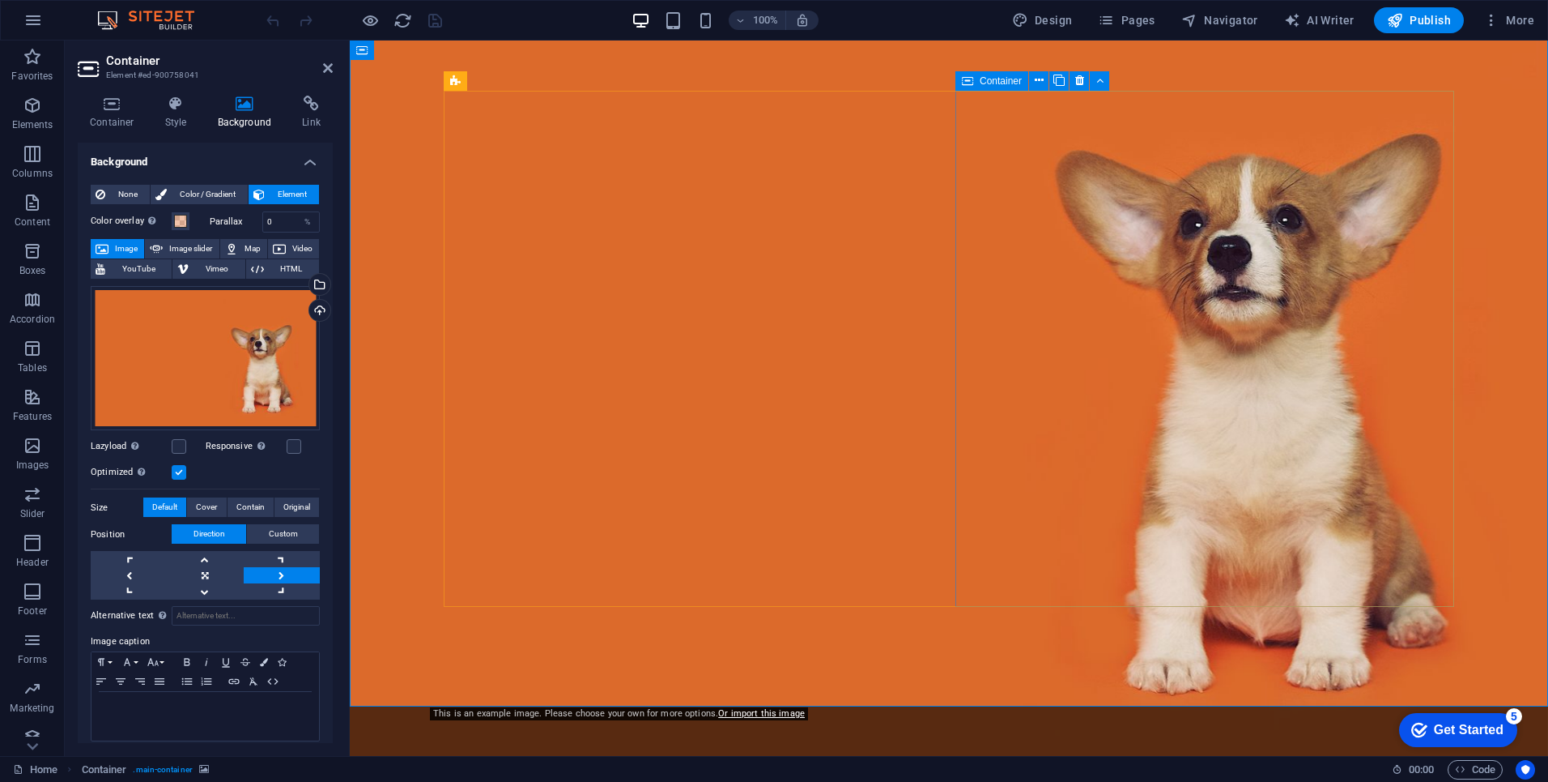
scroll to position [49, 0]
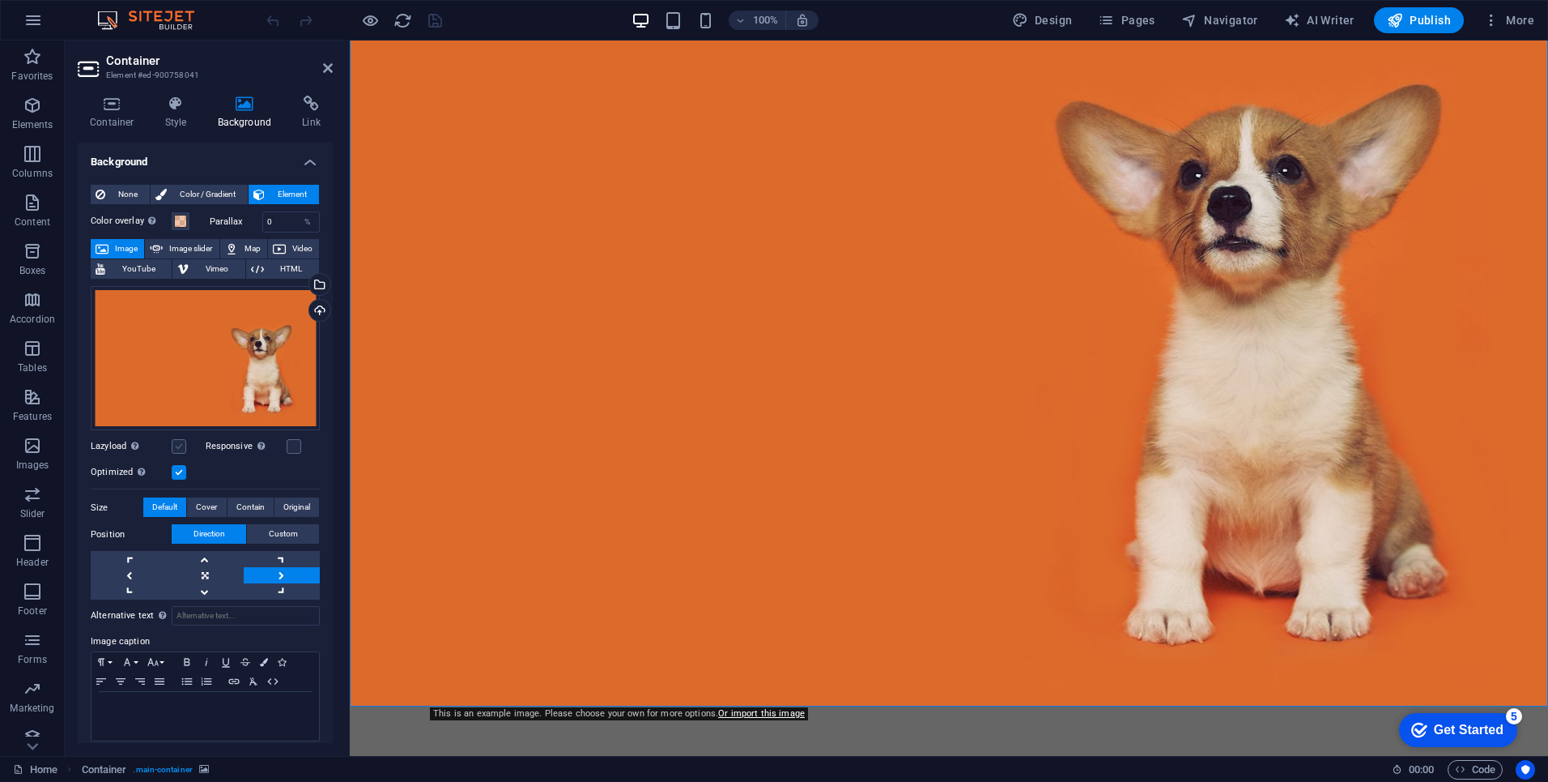
click at [180, 448] on label at bounding box center [179, 446] width 15 height 15
click at [0, 0] on input "Lazyload Loading images after the page loads improves page speed." at bounding box center [0, 0] width 0 height 0
click at [180, 448] on label at bounding box center [179, 446] width 15 height 15
click at [0, 0] on input "Lazyload Loading images after the page loads improves page speed." at bounding box center [0, 0] width 0 height 0
click at [243, 249] on span "Map" at bounding box center [252, 248] width 19 height 19
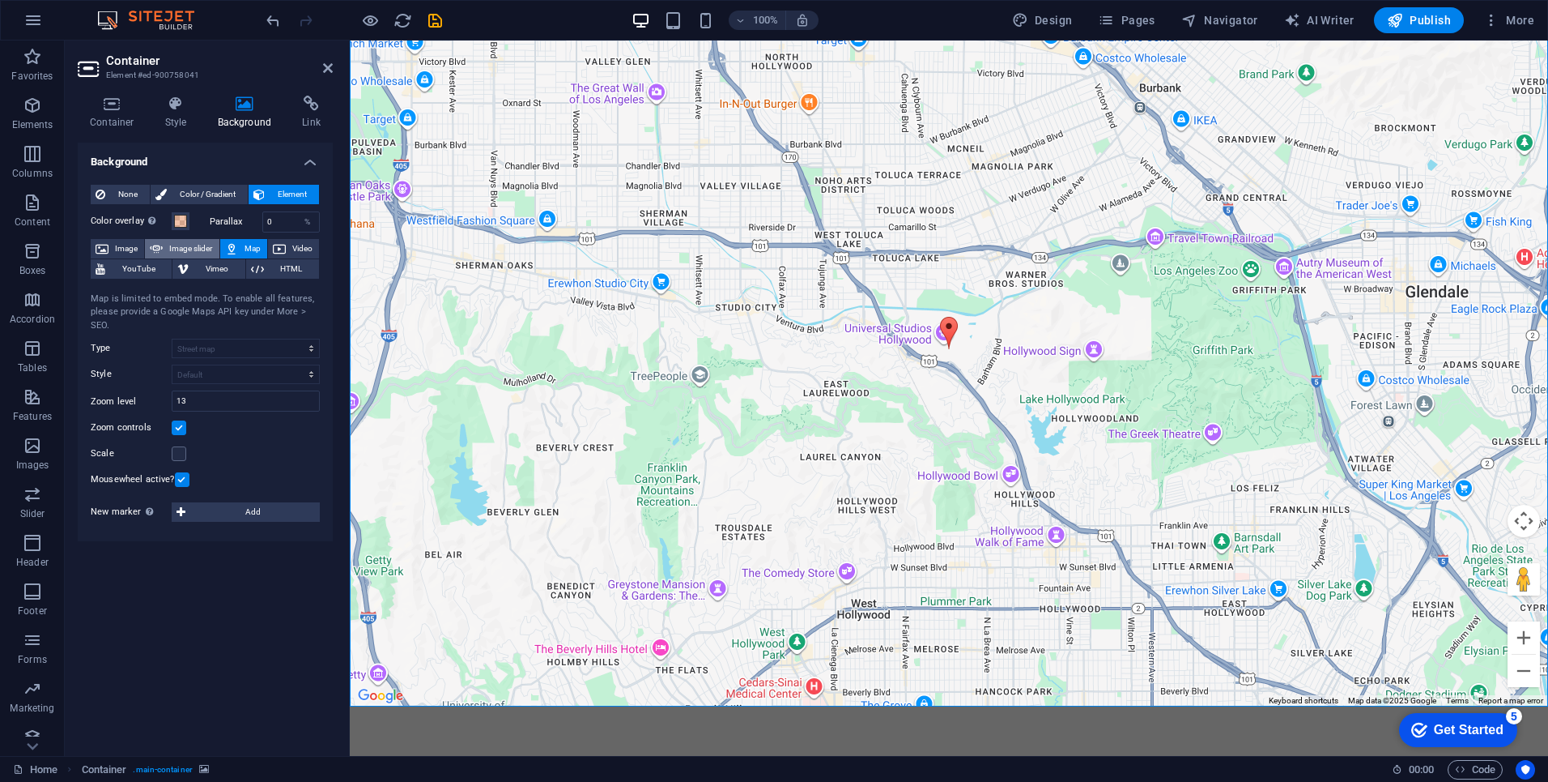
click at [188, 249] on span "Image slider" at bounding box center [191, 248] width 46 height 19
select select "ms"
select select "s"
select select "progressive"
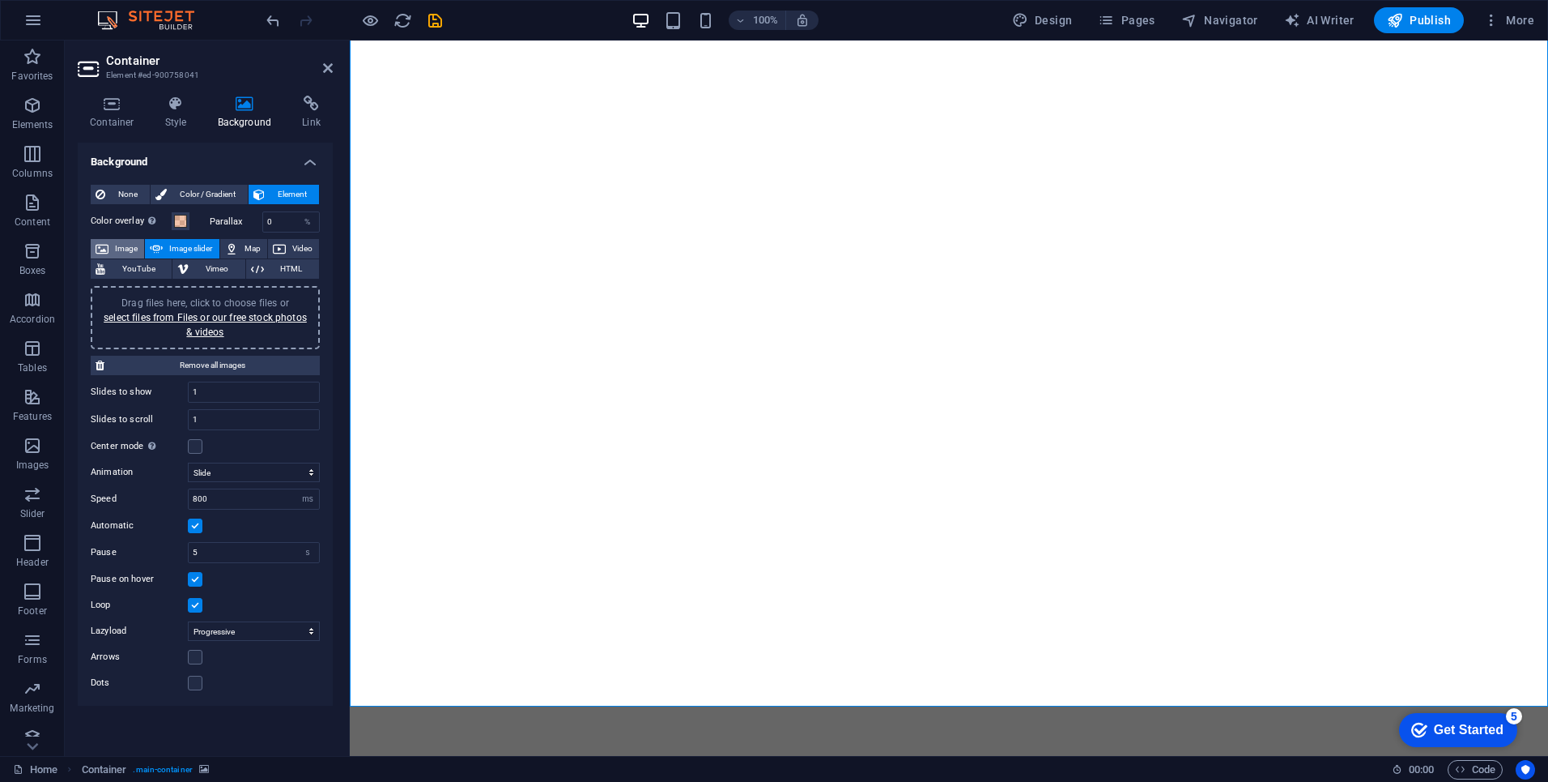
click at [124, 248] on span "Image" at bounding box center [126, 248] width 26 height 19
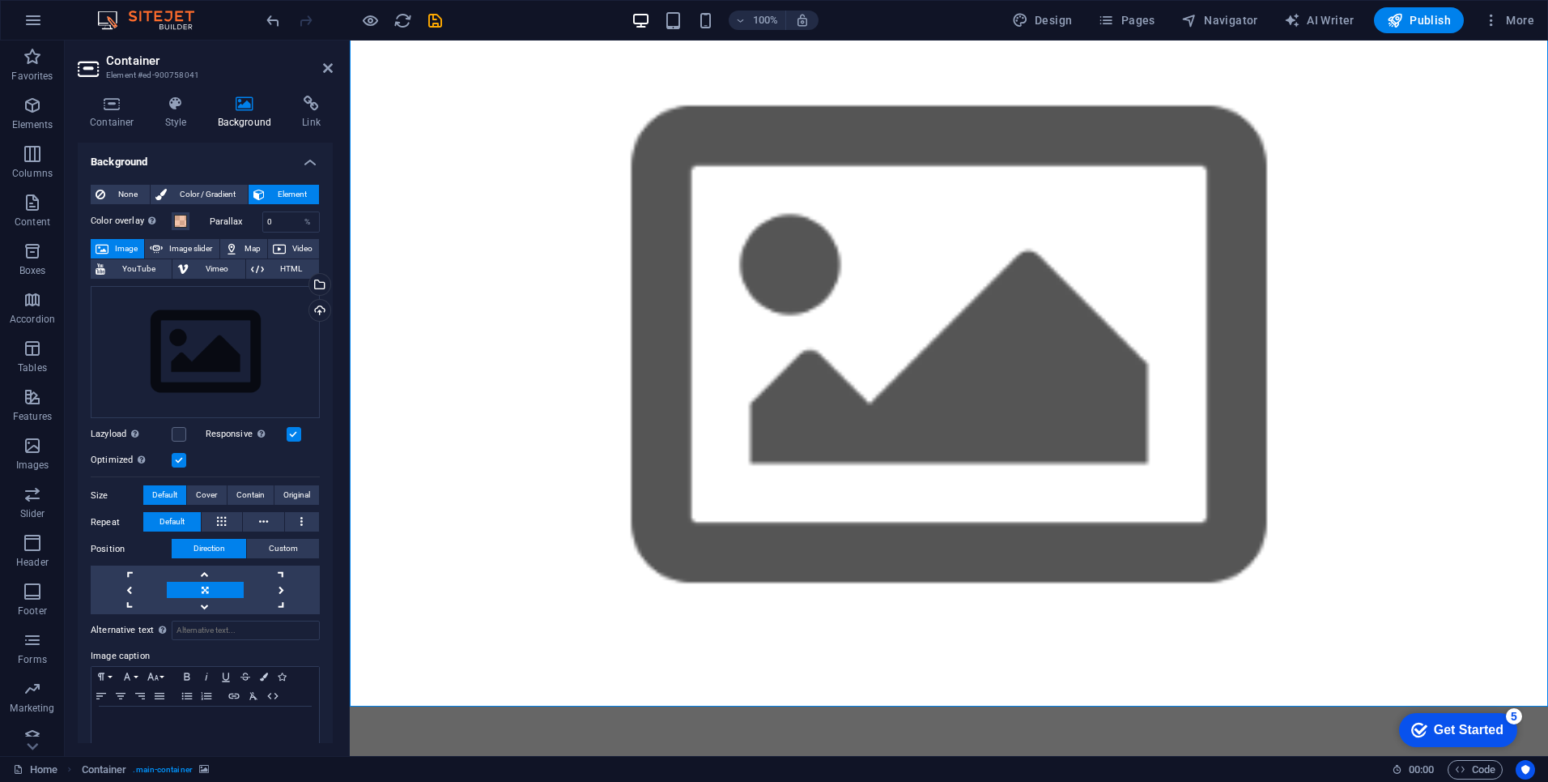
click at [228, 222] on label "Parallax" at bounding box center [236, 221] width 53 height 9
click at [280, 223] on input "0" at bounding box center [291, 221] width 57 height 19
type input "1"
type input "50"
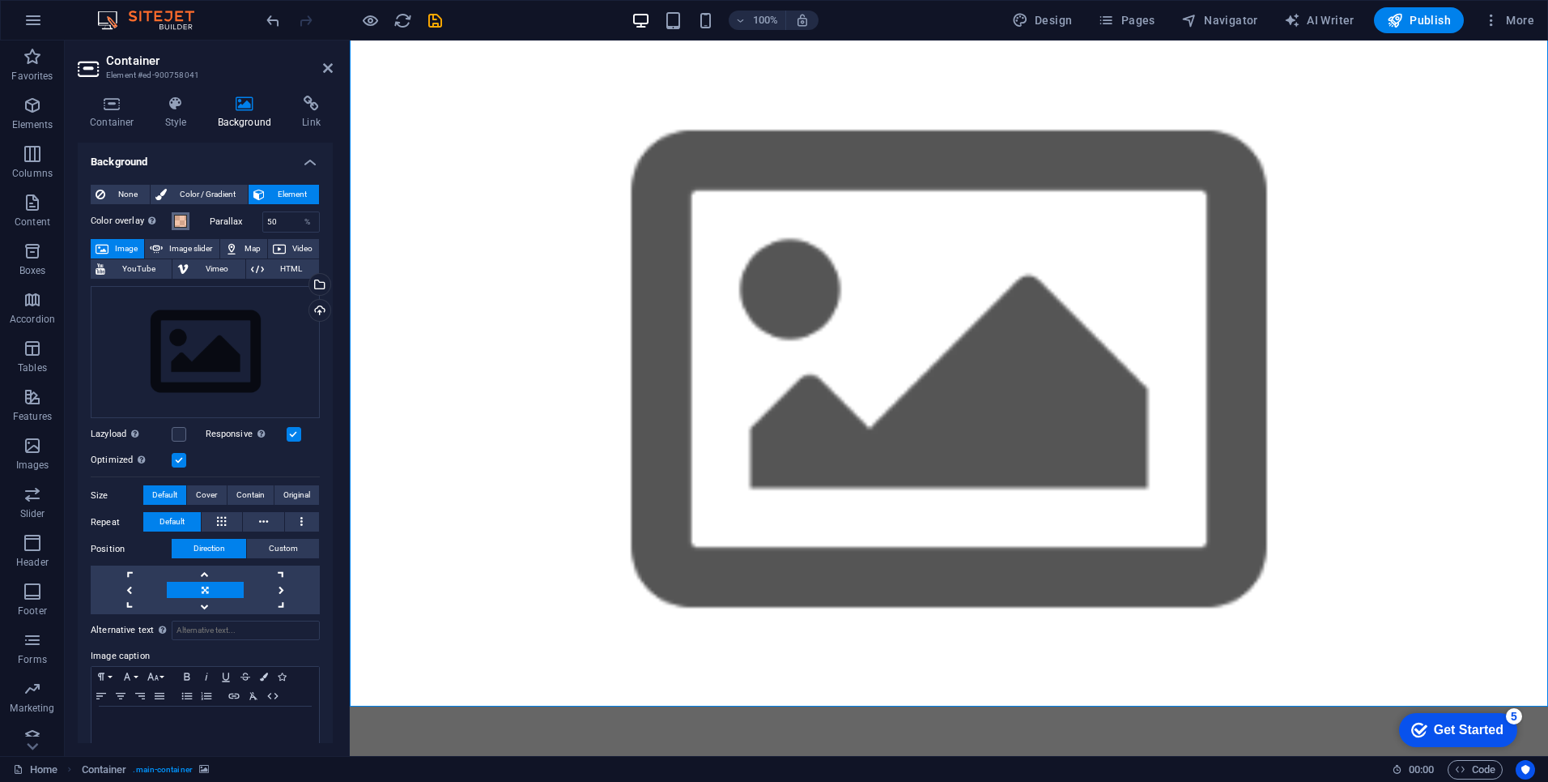
click at [181, 219] on span at bounding box center [180, 221] width 13 height 13
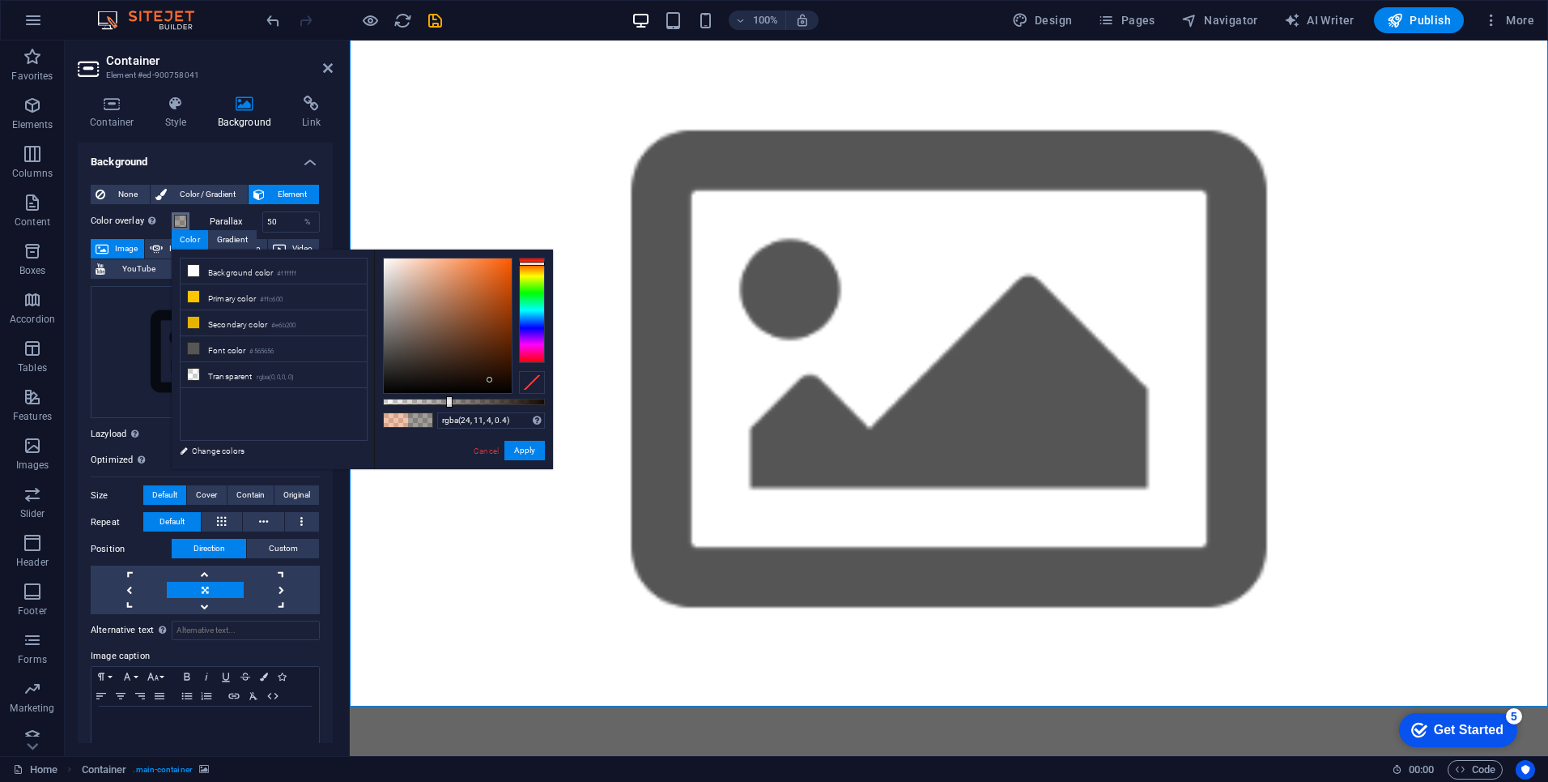
type input "rgba(25, 12, 5, 0.4)"
drag, startPoint x: 502, startPoint y: 297, endPoint x: 488, endPoint y: 378, distance: 82.1
click at [488, 378] on div at bounding box center [448, 325] width 128 height 134
click at [327, 209] on div "None Color / Gradient Element Stretch background to full-width Color overlay Pl…" at bounding box center [205, 471] width 255 height 598
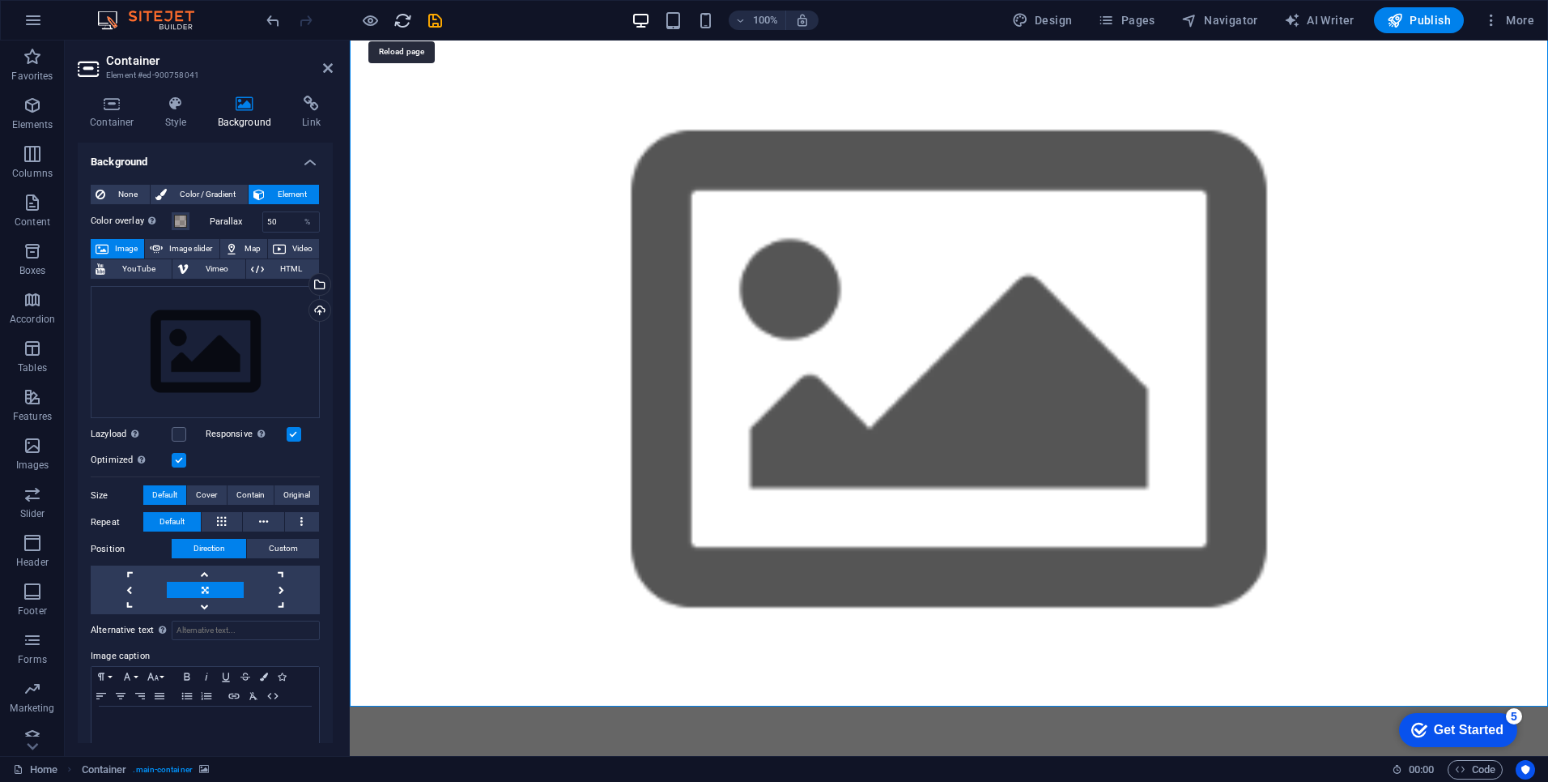
click at [406, 22] on icon "reload" at bounding box center [403, 20] width 19 height 19
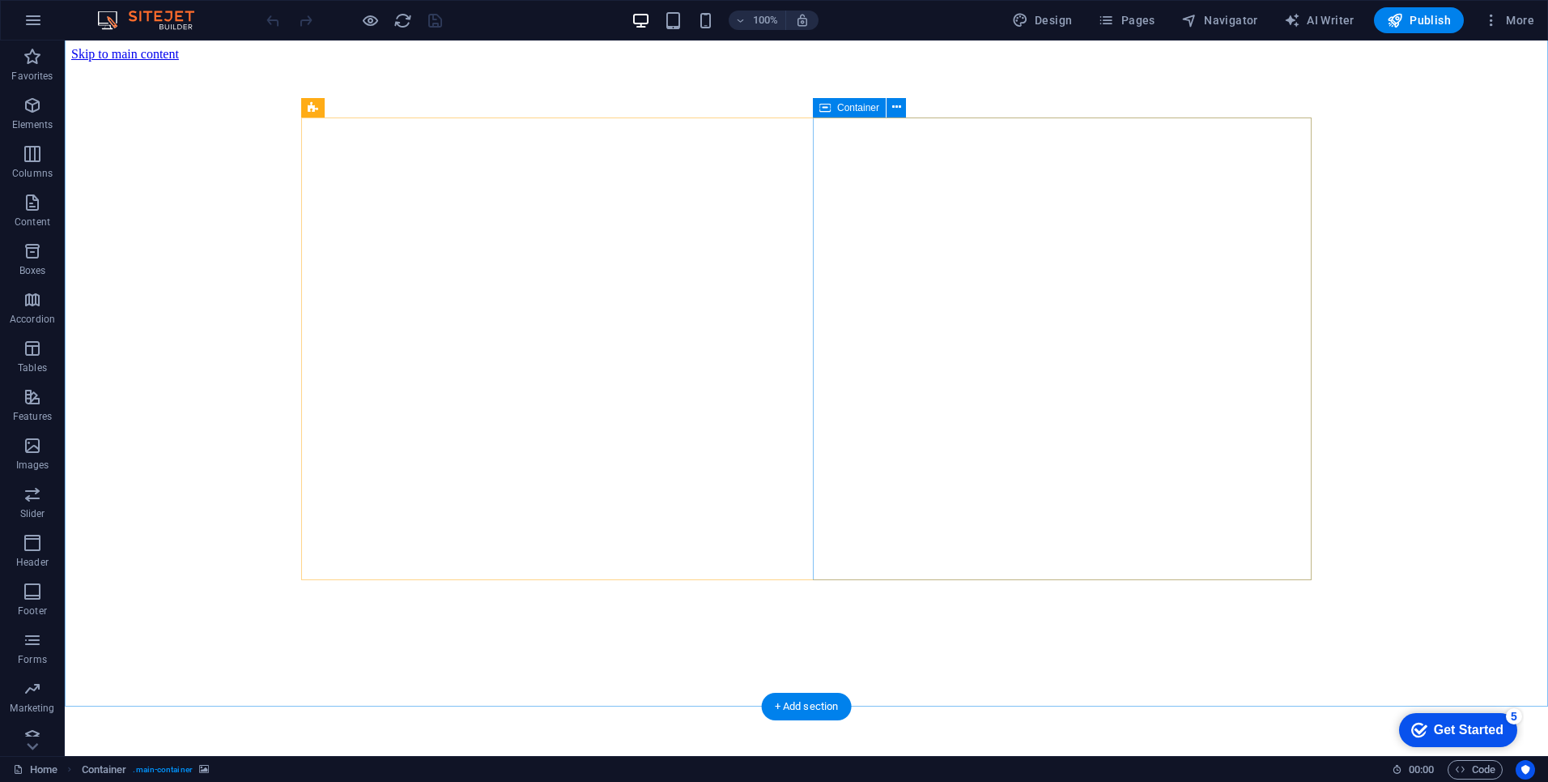
scroll to position [0, 0]
click at [168, 62] on figure at bounding box center [806, 62] width 1471 height 0
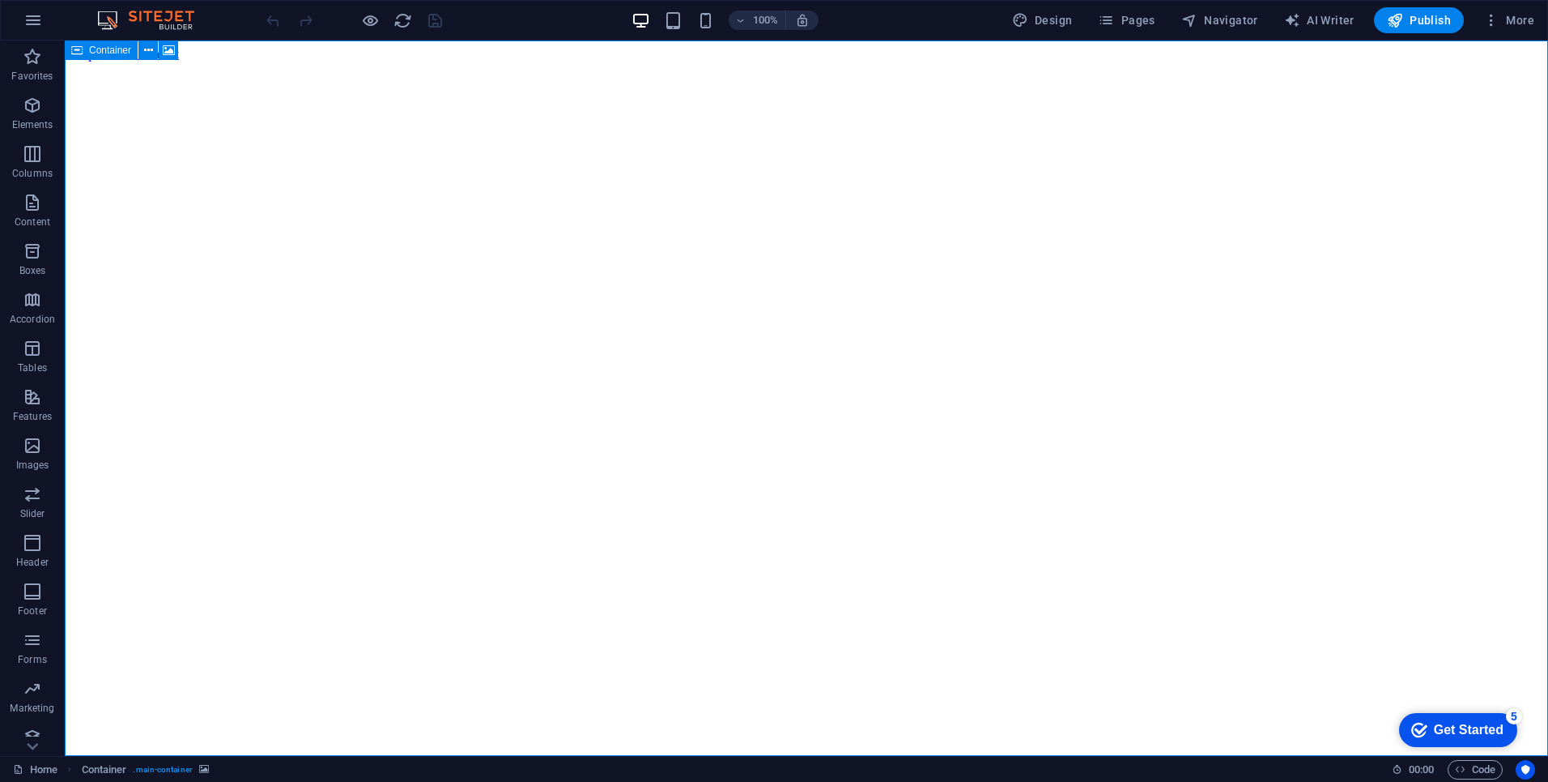
click at [121, 52] on span "Container" at bounding box center [110, 50] width 42 height 10
click at [149, 49] on icon at bounding box center [148, 50] width 9 height 17
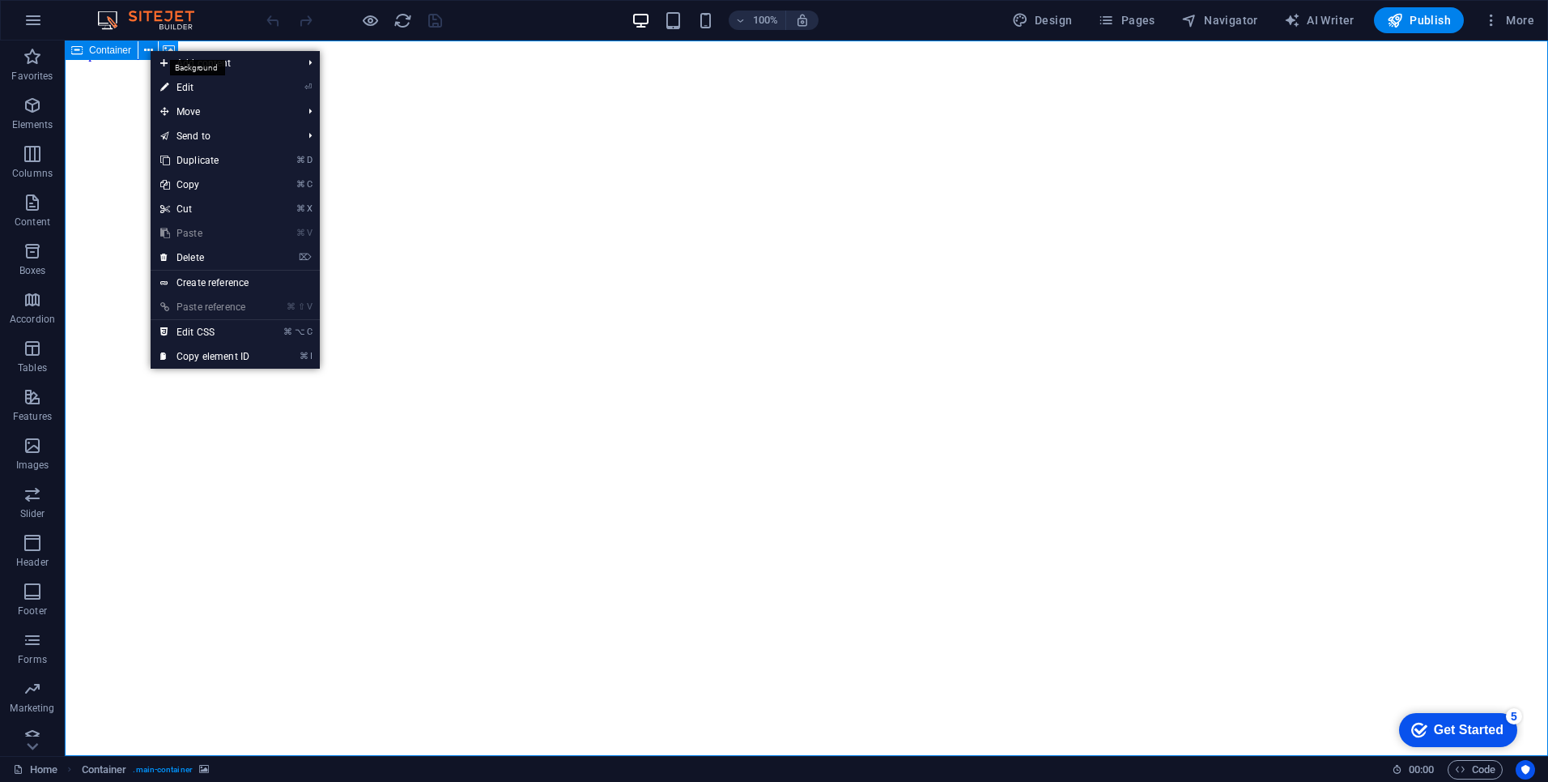
click at [168, 47] on icon at bounding box center [169, 50] width 12 height 17
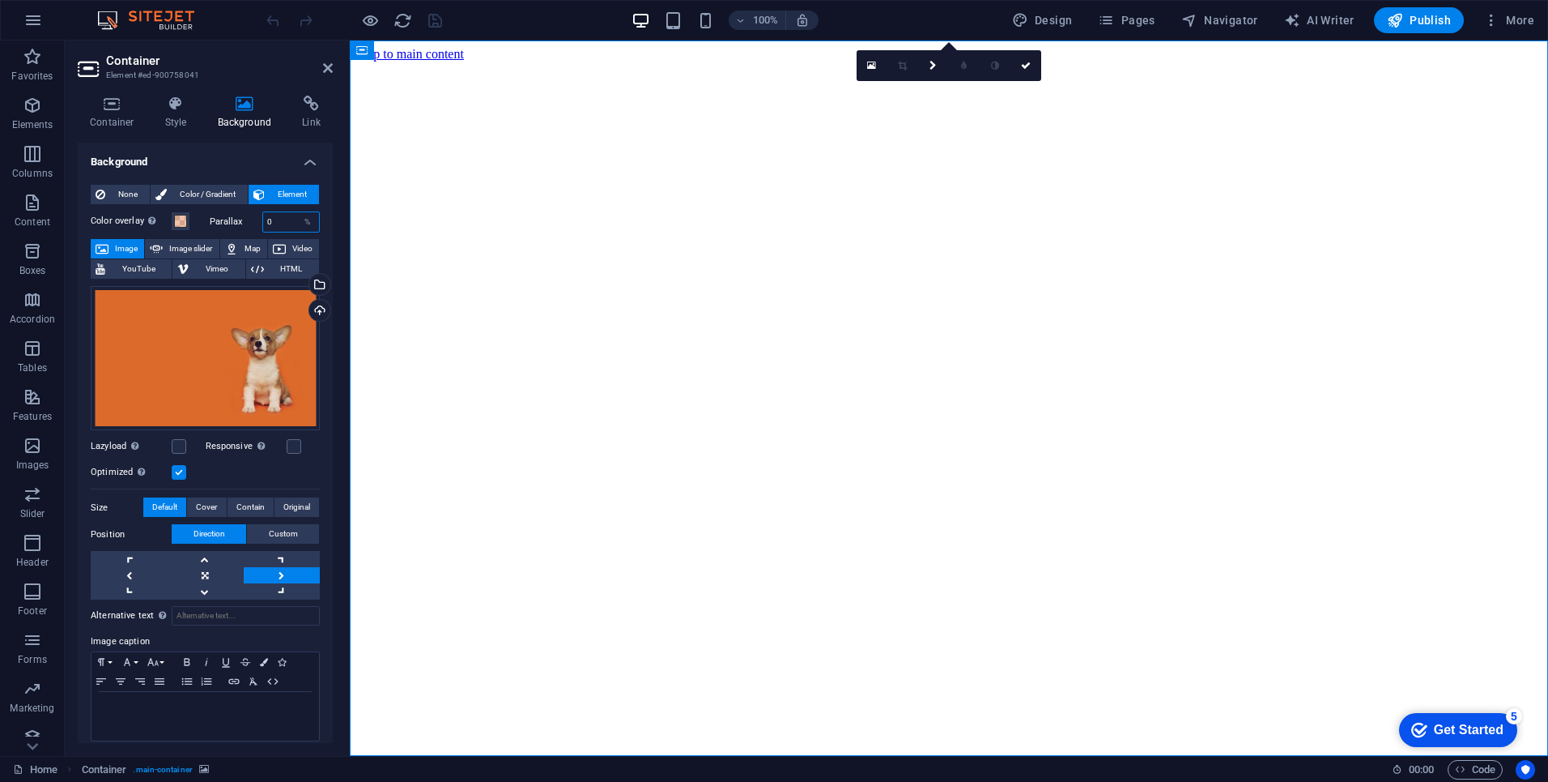
click at [276, 221] on input "0" at bounding box center [291, 221] width 57 height 19
type input "100"
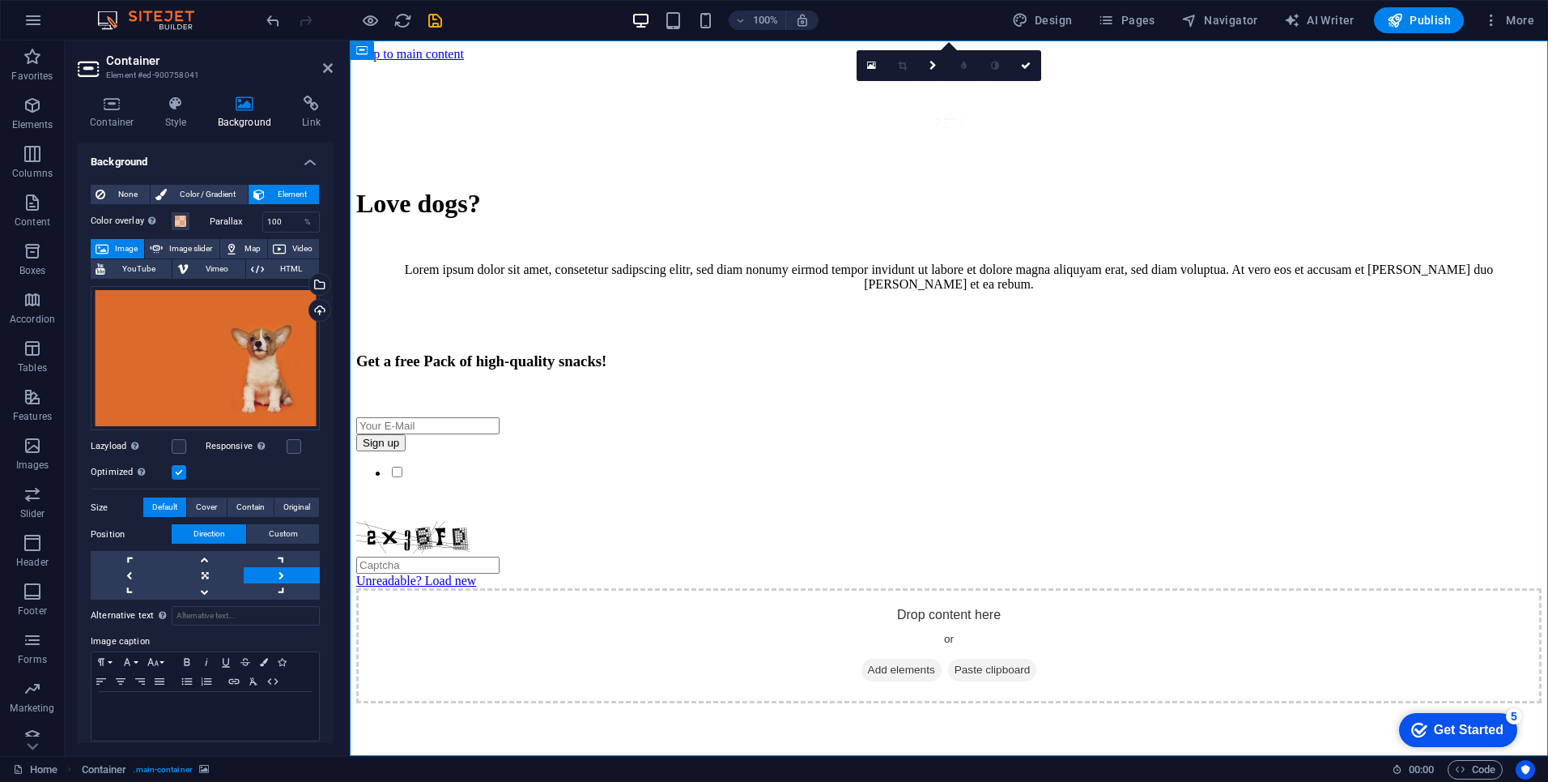
click at [390, 62] on figure at bounding box center [949, 62] width 1186 height 0
drag, startPoint x: 278, startPoint y: 219, endPoint x: 249, endPoint y: 219, distance: 29.2
click at [249, 219] on div "Parallax 100 %" at bounding box center [265, 221] width 111 height 21
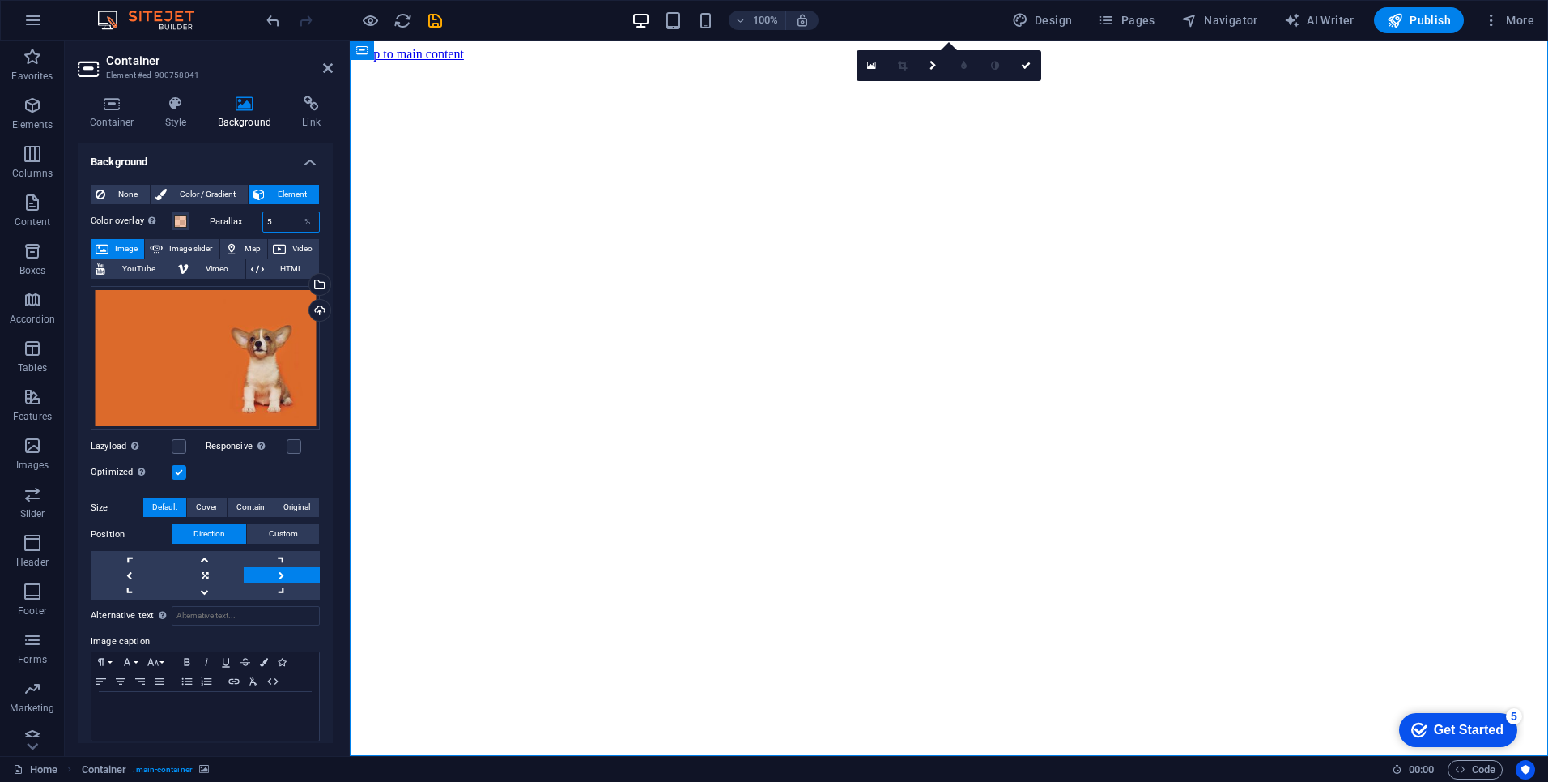
click at [276, 218] on input "5" at bounding box center [291, 221] width 57 height 19
type input "50"
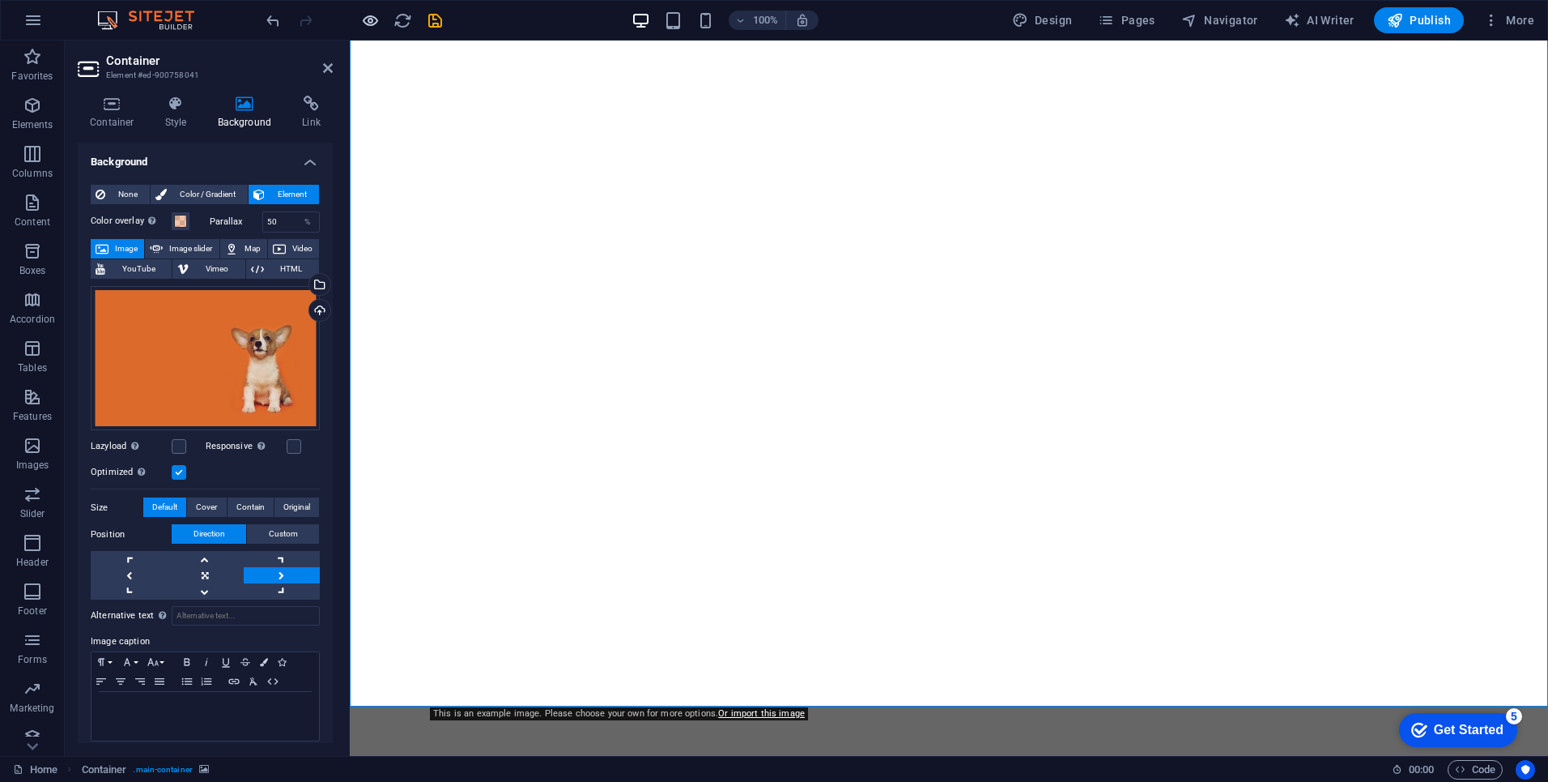
scroll to position [49, 0]
click at [180, 219] on span at bounding box center [180, 221] width 13 height 13
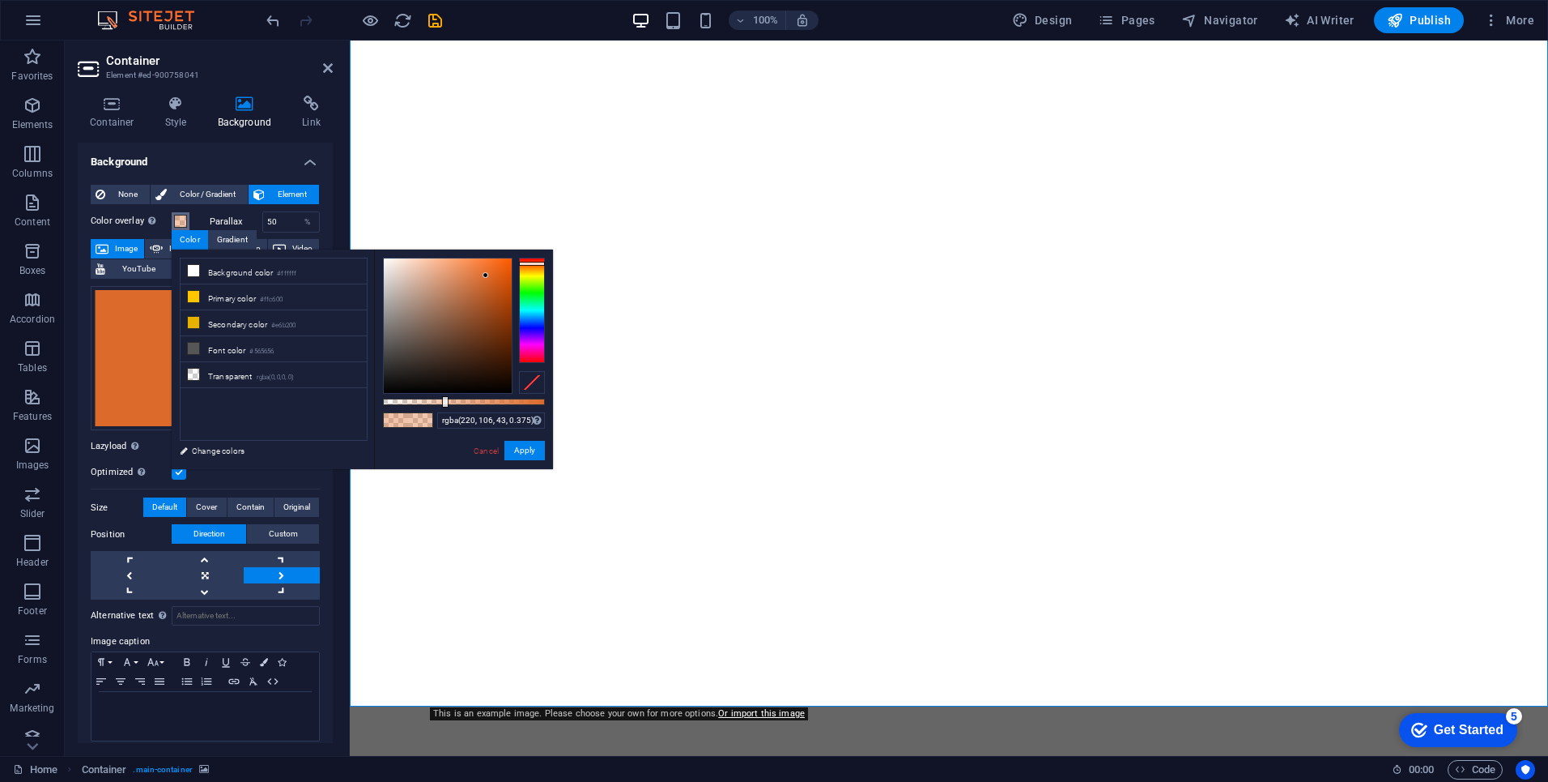
type input "rgba(220, 106, 43, 0.38)"
drag, startPoint x: 449, startPoint y: 399, endPoint x: 466, endPoint y: 438, distance: 42.4
click at [445, 398] on div at bounding box center [445, 401] width 6 height 11
click at [488, 445] on link "Cancel" at bounding box center [486, 451] width 28 height 12
